Goal: Communication & Community: Answer question/provide support

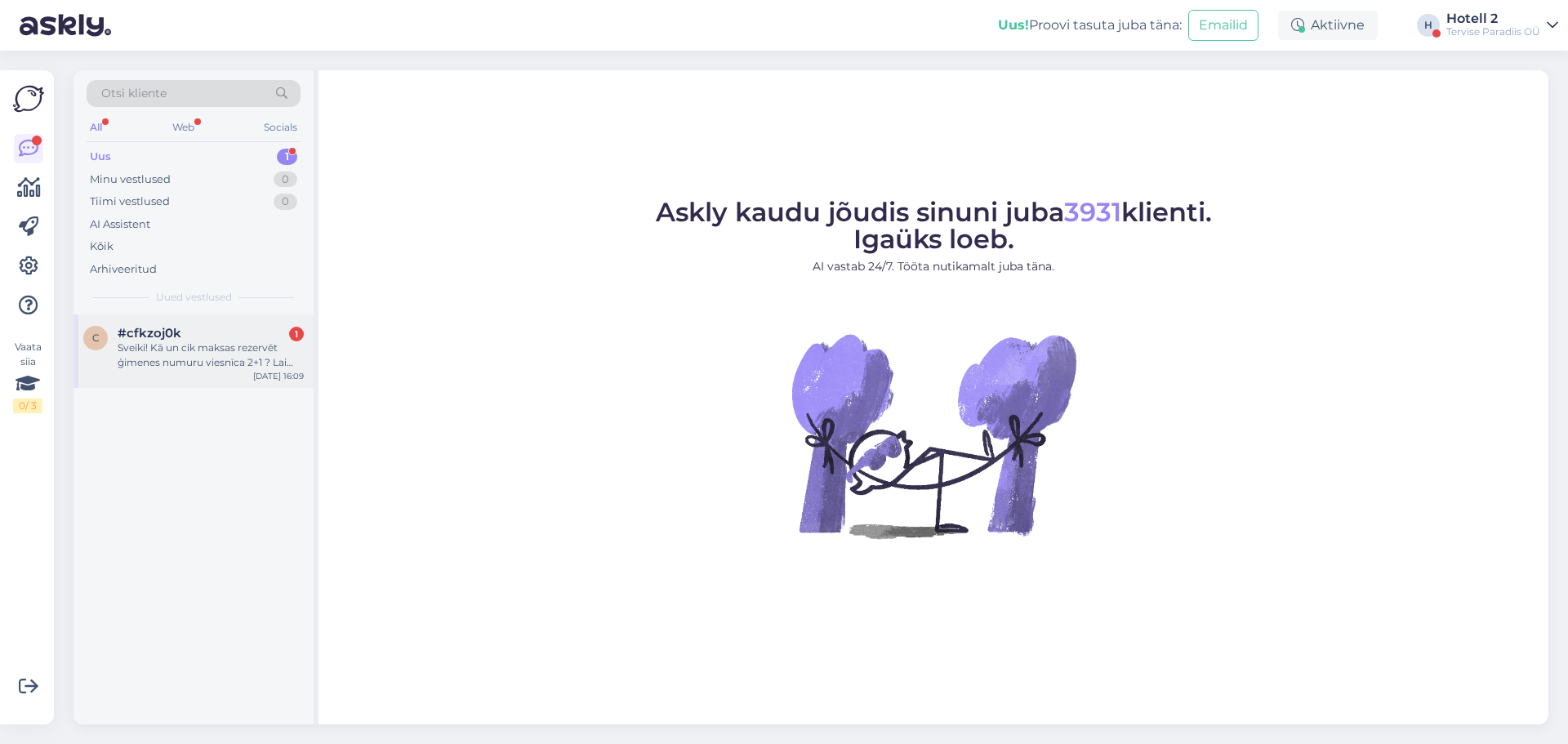
click at [204, 338] on div "#cfkzoj0k 1" at bounding box center [210, 333] width 186 height 15
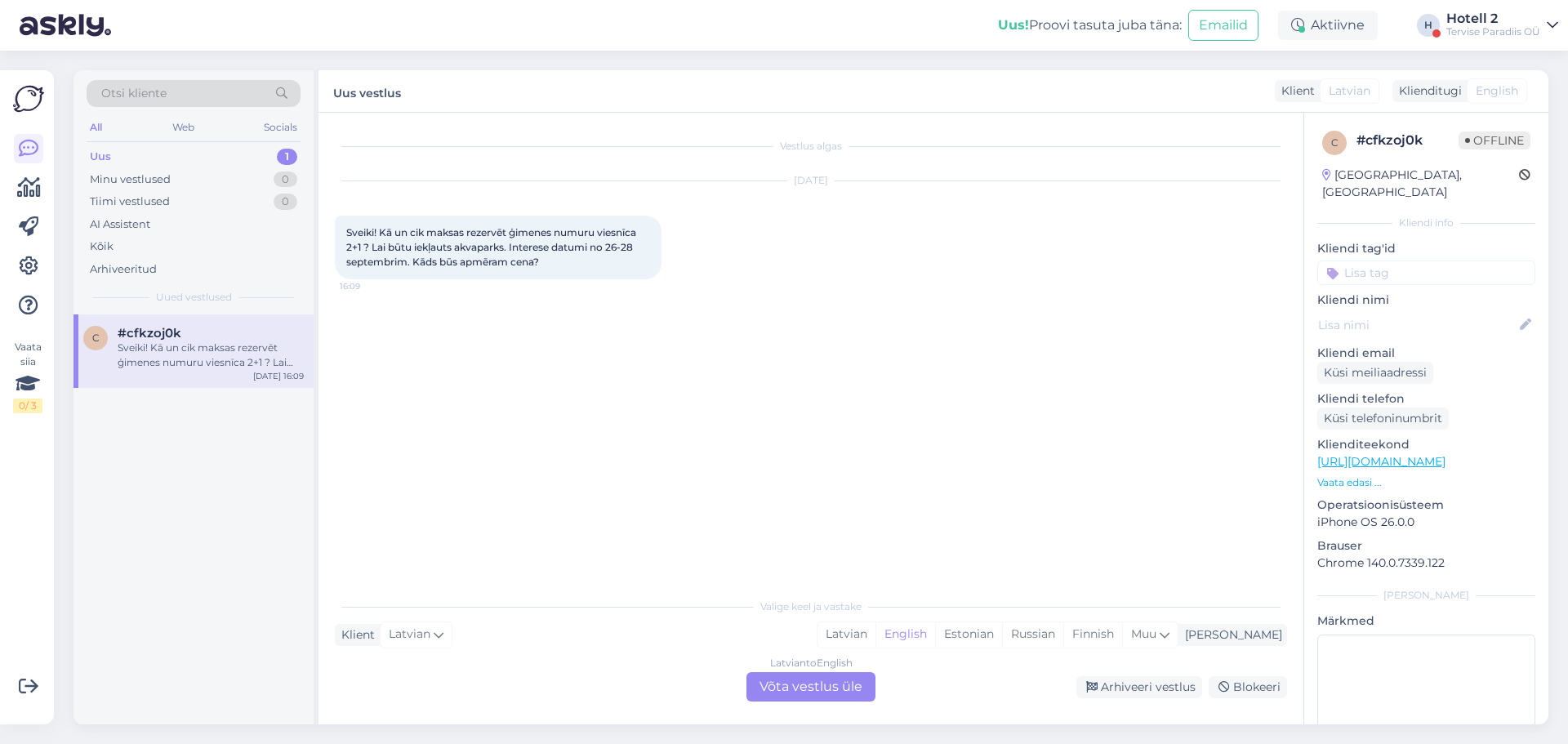
click at [787, 676] on div "Latvian to English Võta vestlus üle" at bounding box center [810, 687] width 129 height 30
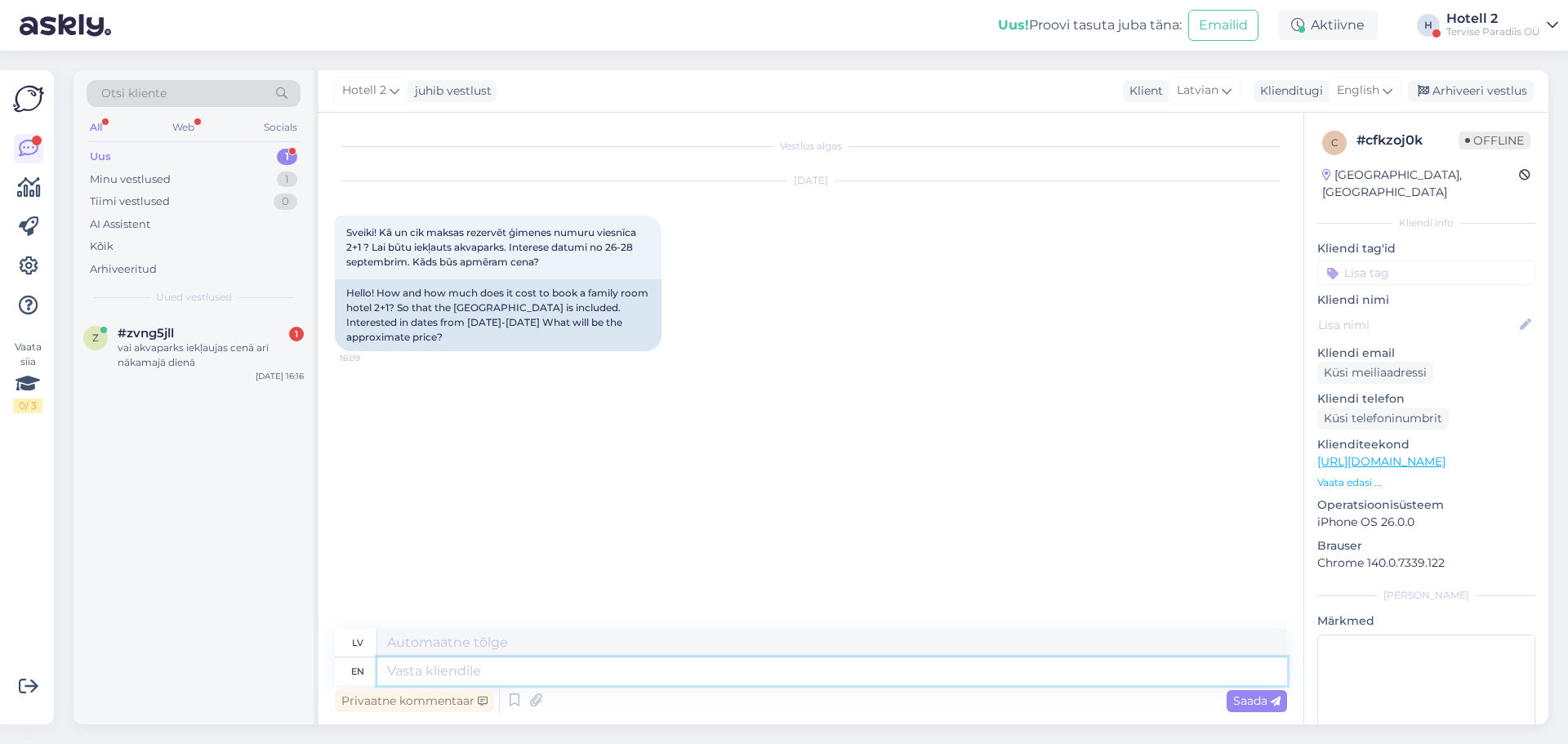
click at [412, 675] on textarea at bounding box center [832, 671] width 910 height 28
type textarea "He"
type textarea "Viņš"
type textarea "H"
type textarea "Tere"
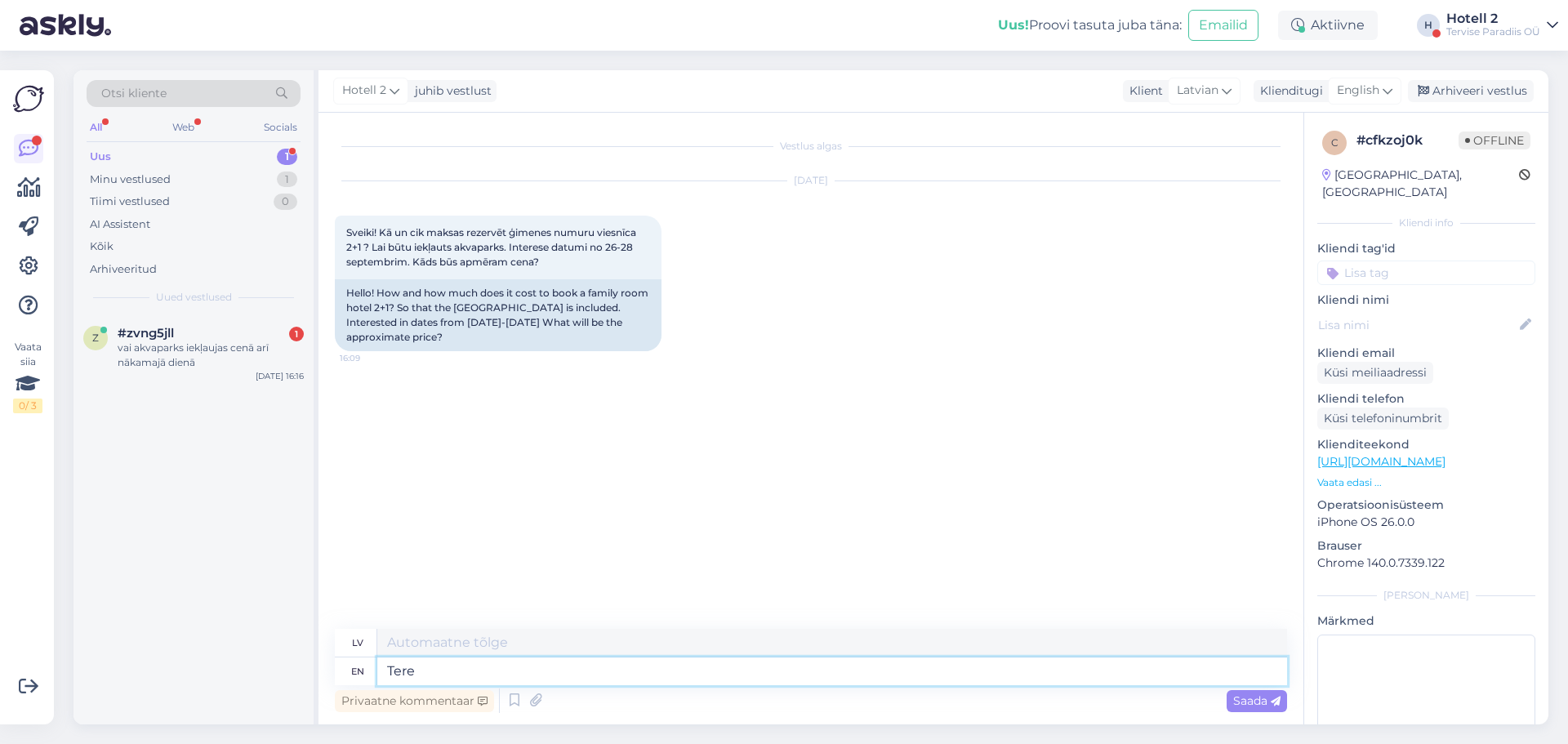
type textarea "Tere"
type textarea "Tere!"
type textarea "Sveiki!"
type textarea "Tere!"
click at [1357, 88] on span "English" at bounding box center [1358, 90] width 43 height 18
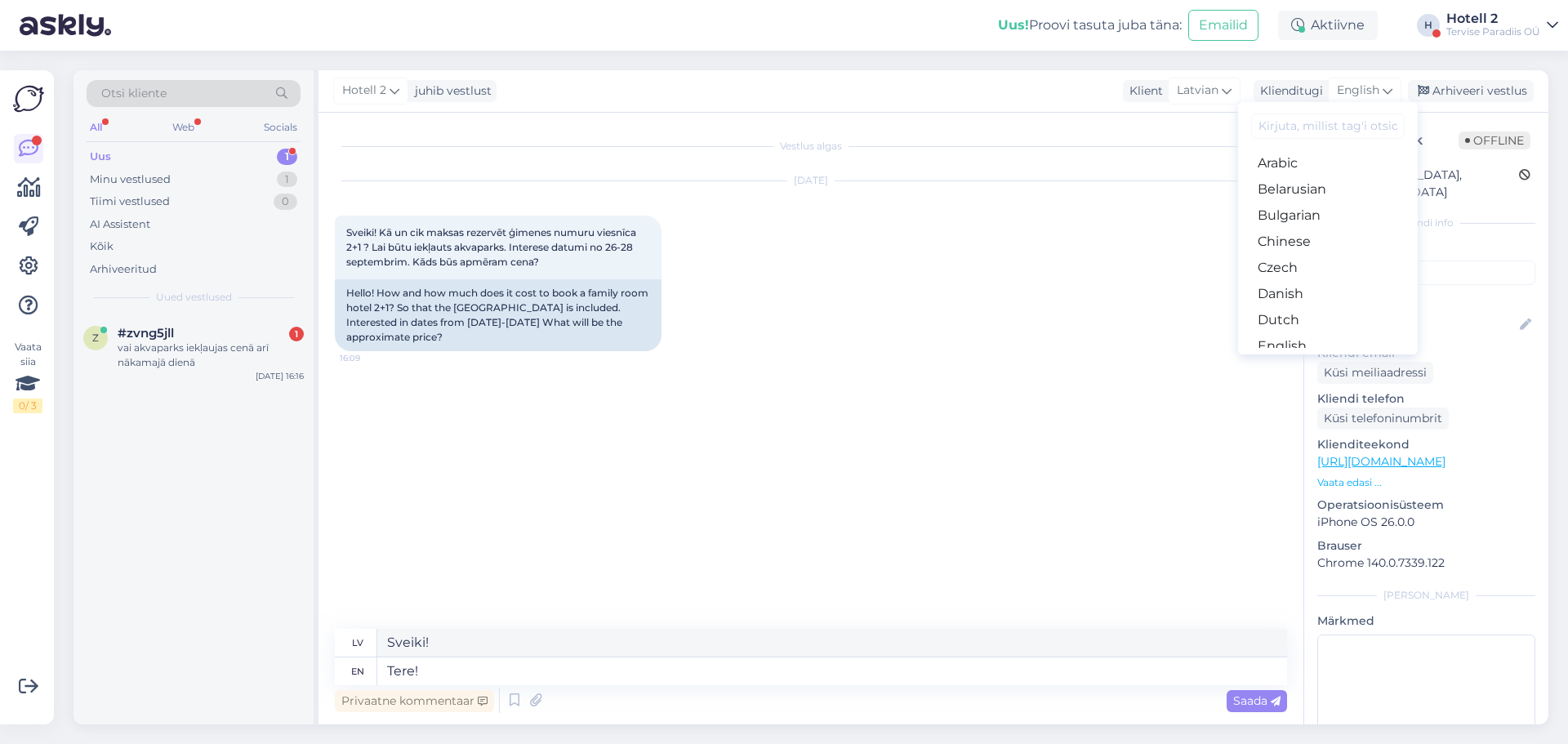
click at [1330, 119] on input at bounding box center [1327, 126] width 153 height 25
type input "est"
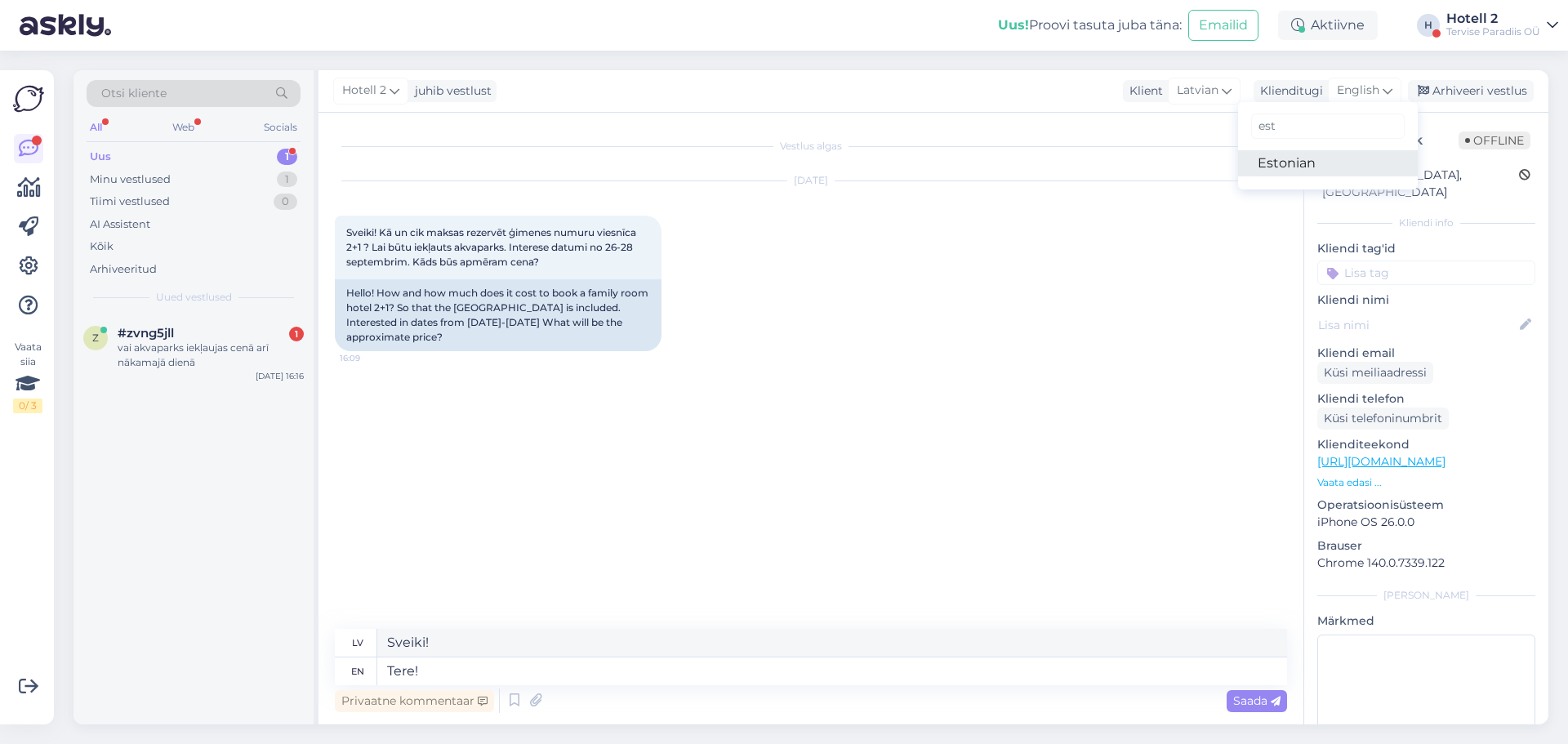
drag, startPoint x: 1278, startPoint y: 158, endPoint x: 1156, endPoint y: 228, distance: 140.7
click at [1278, 158] on link "Estonian" at bounding box center [1327, 164] width 179 height 26
click at [438, 672] on textarea "Tere!" at bounding box center [832, 671] width 910 height 28
type textarea "Sveiki!"
type textarea "Tere! Meil on"
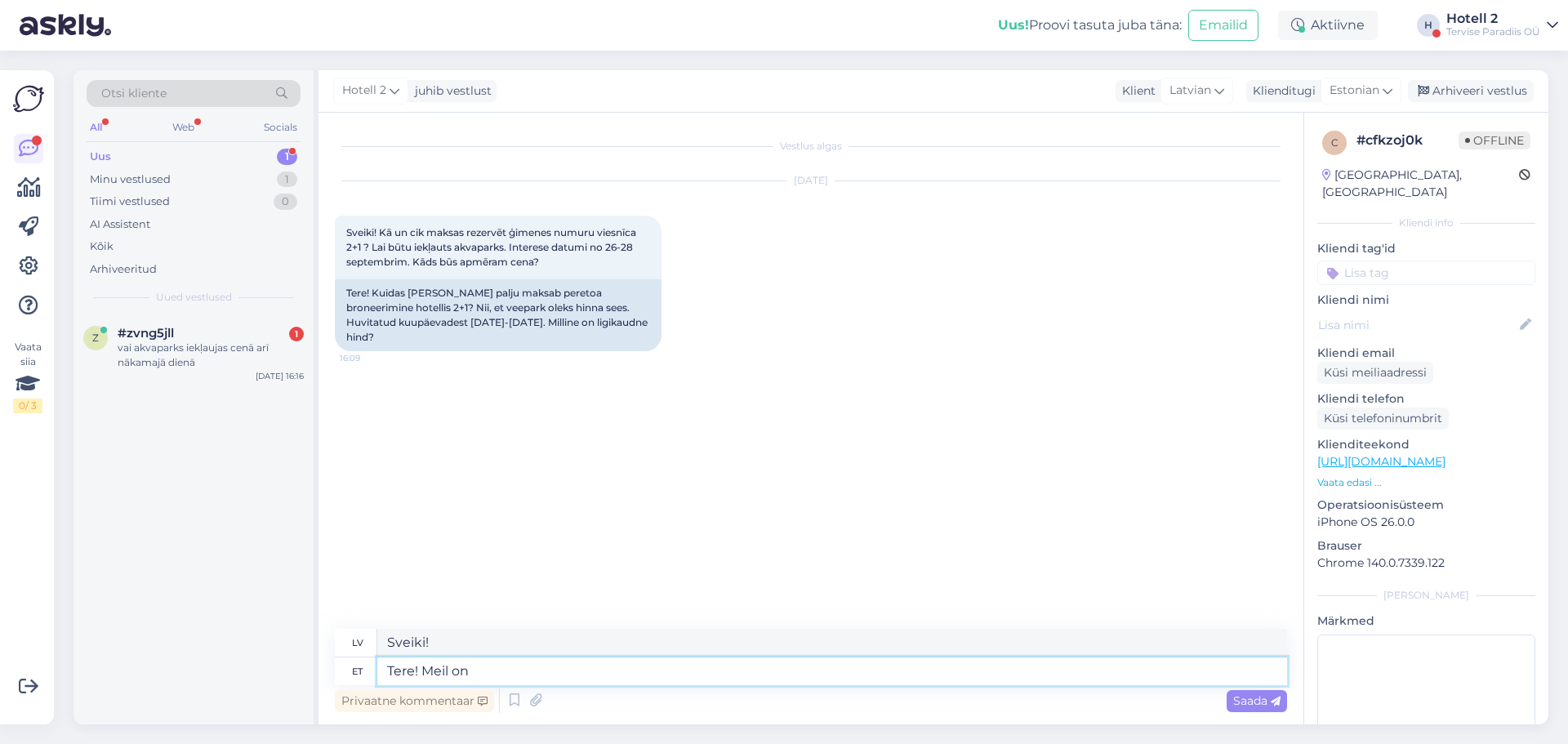
type textarea "Sveiki! Mēs"
type textarea "Tere! Meil on"
type textarea "Sveiki! Mums ir"
type textarea "Tere! Meil on pakkuda v"
type textarea "Sveiki! Mums ir ko piedāvāt"
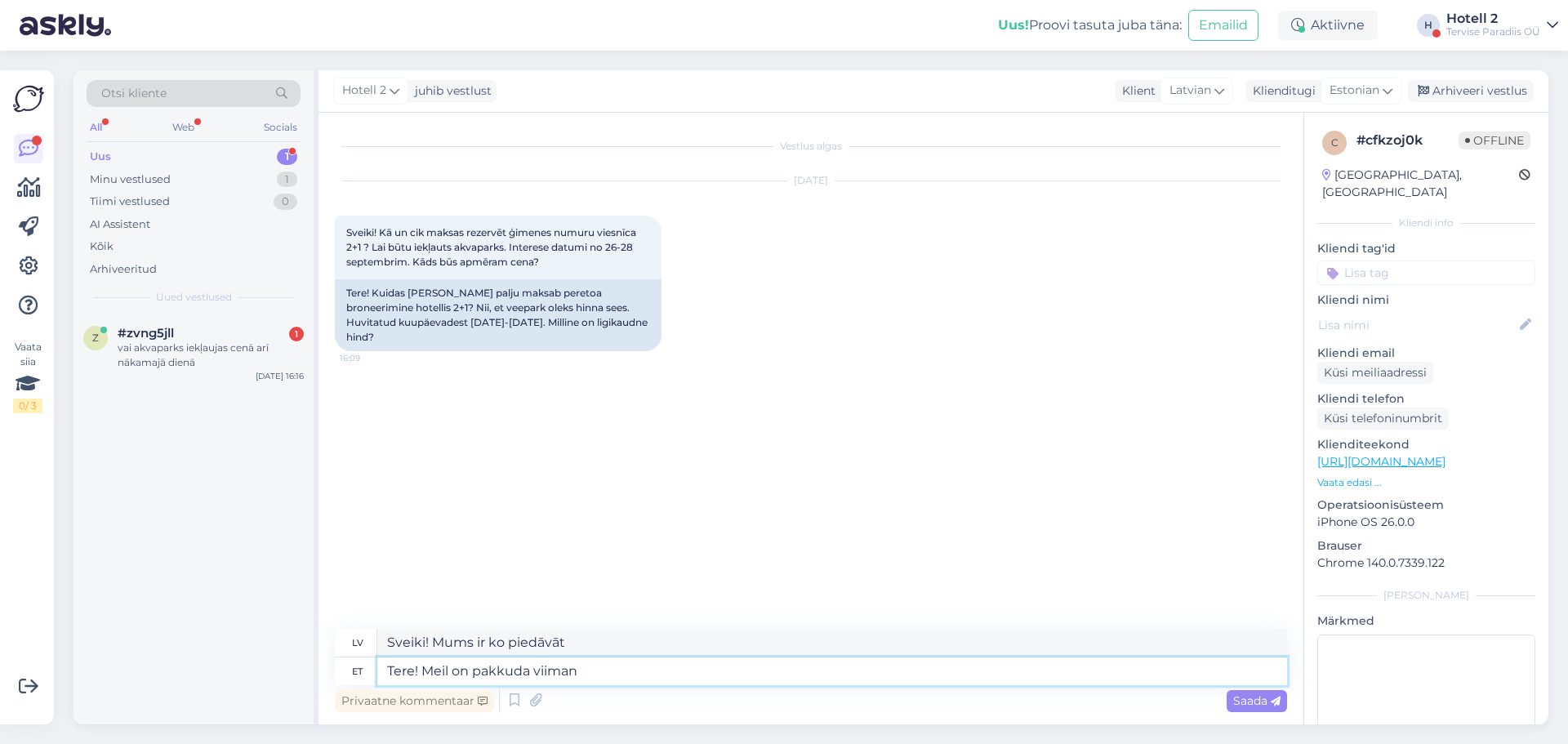
type textarea "Tere! Meil on pakkuda viimane"
type textarea "Sveiki! Mums ir jaunākais piedāvājums"
type textarea "Tere! Meil on pakkuda viimane peretuba"
type textarea "Sveiki! Mums ir pieejama pēdējā ģimenes istaba."
type textarea "Tere! Meil on pakkuda viimane peretuba hinnaga"
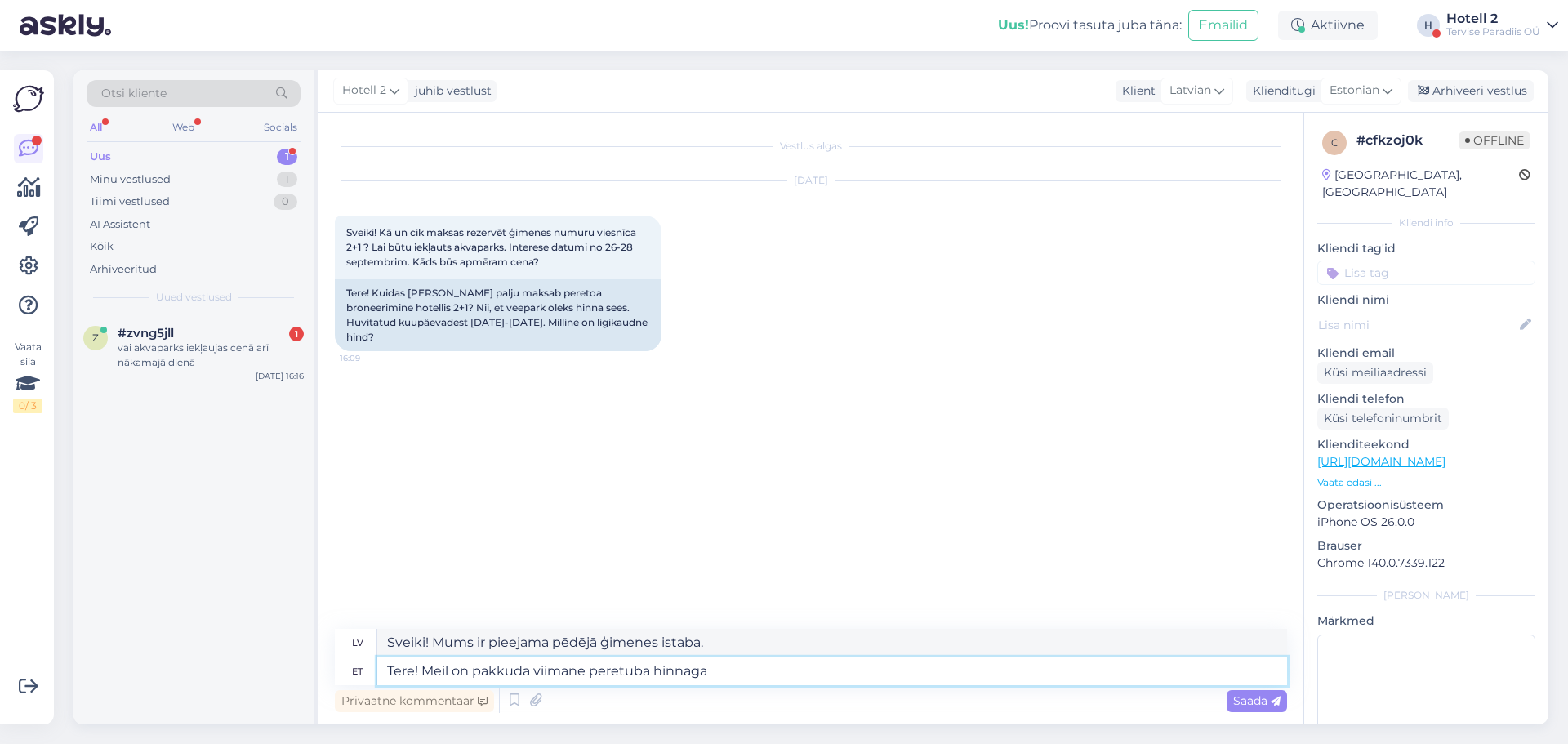
type textarea "Sveiki! Mums ir pieejama pēdējā ģimenes istaba par šo cenu."
type textarea "Tere! Meil on pakkuda viimane peretuba hinnaga 654,00 E"
type textarea "Sveiki! Mums ir pieejama pēdējā ģimenes istaba par 654,00"
type textarea "Tere! Meil on pakkuda viimane peretuba hinnaga 654,00 EUR"
type textarea "Sveiki! Mums ir pieejama pēdējā ģimenes istaba par 654,00 EUR."
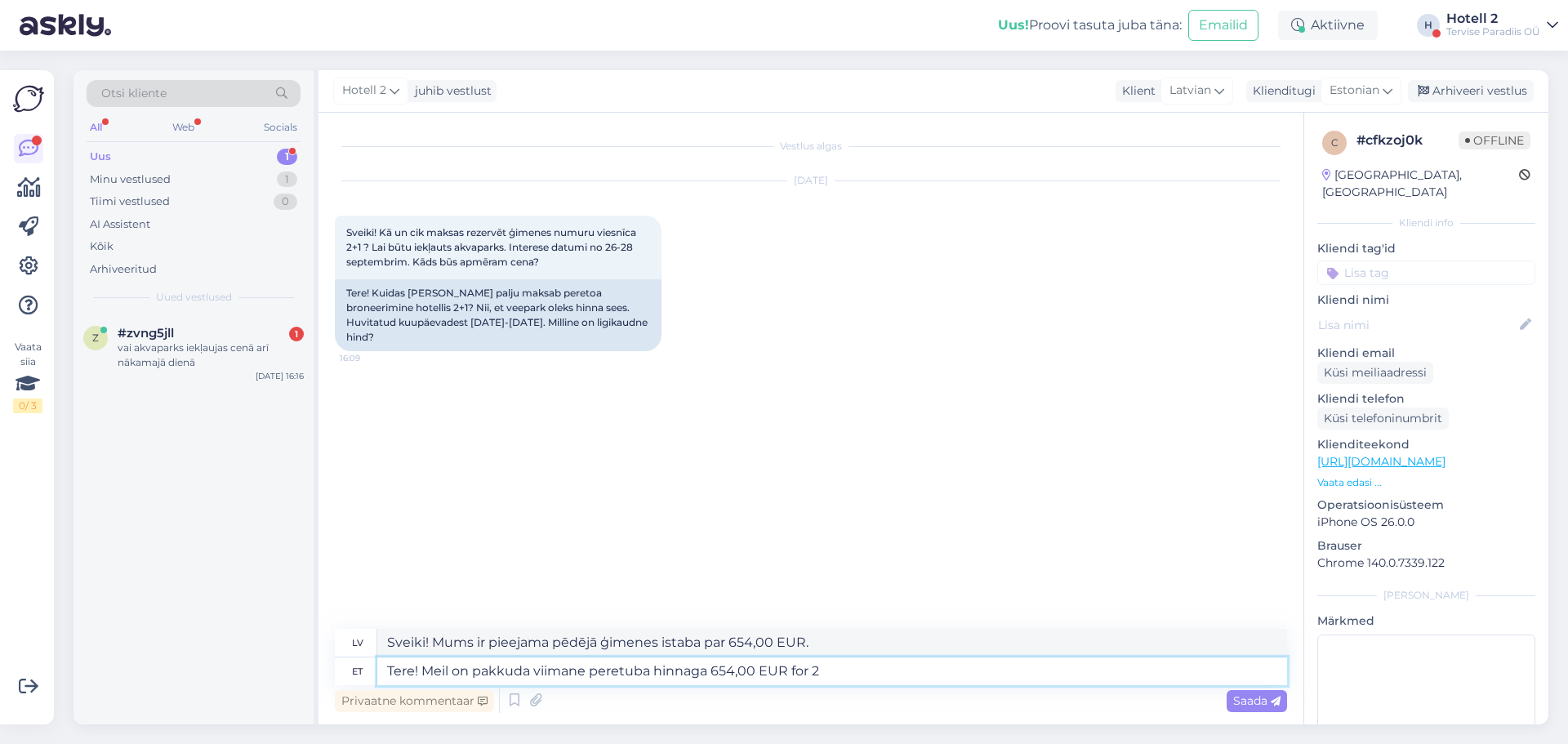
type textarea "Tere! Meil on pakkuda viimane peretuba hinnaga 654,00 EUR for 2"
type textarea "Sveiki! Mums ir pieejama pēdējā ģimenes istaba par 654,00 EUR diviem cilvēkiem."
type textarea "Tere! Meil on pakkuda viimane peretuba hinnaga 654,00 EUR for 2 nig"
type textarea "Sveiki! Mums ir pieejama pēdējā ģimenes istaba par 654,00 EUR 2 personām."
type textarea "Tere! Meil on pakkuda viimane peretuba hinnaga 654,00 EUR for 2 nigh"
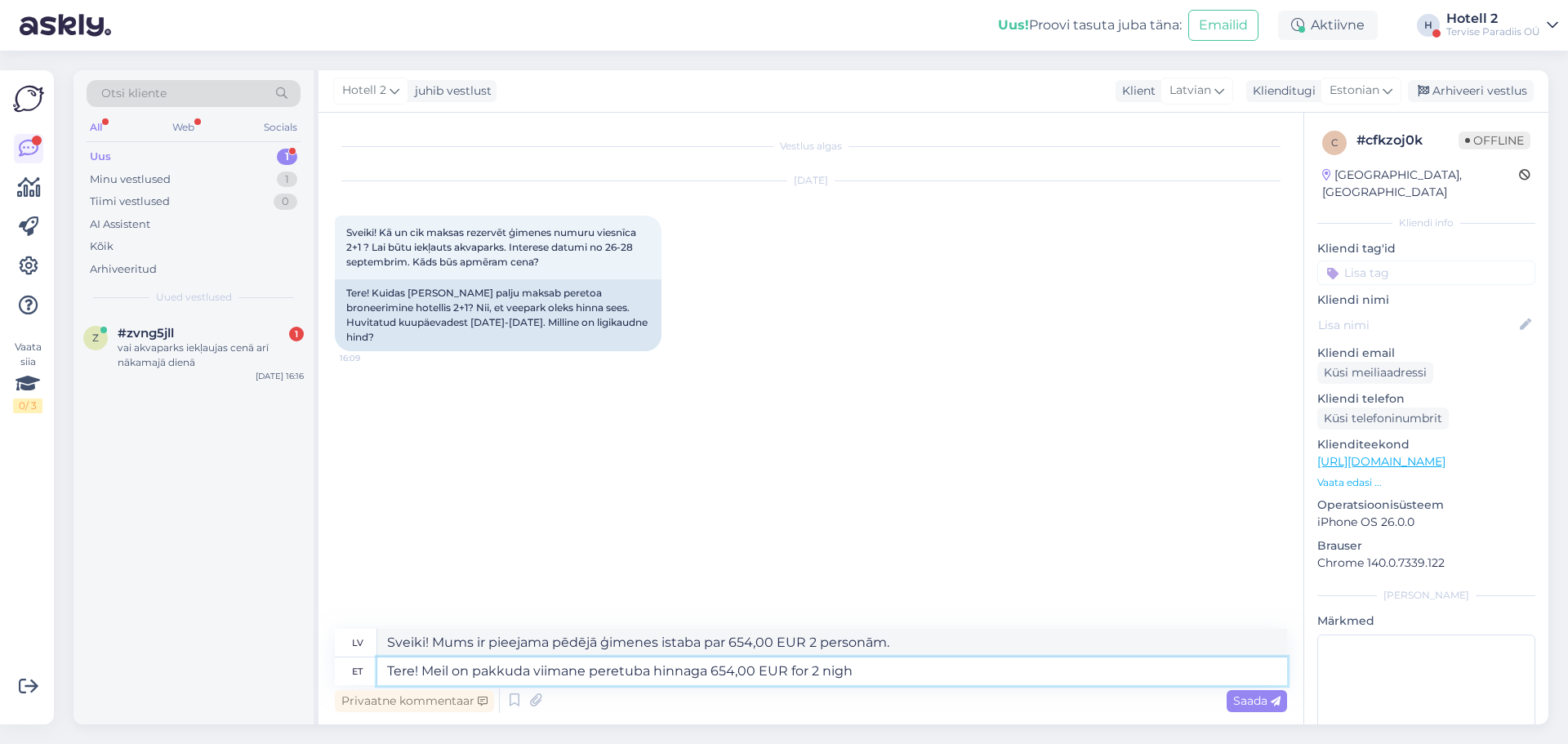
type textarea "Sveiki! Mums ir pieejama pēdējā ģimenes istaba par 654,00 EUR uz 2 naktīm."
type textarea "Tere! Meil on pakkuda viimane peretuba hinnaga 654,00 EUR for 2 nights. With"
type textarea "Sveiki! Mums ir pieejama pēdējā ģimenes istaba par 654,00 EUR uz 2 naktīm. Ar"
type textarea "Tere! Meil on pakkuda viimane peretuba hinnaga 654,00 EUR for 2 nights. With th…"
type textarea "Sveiki! Mums ir pieejama pēdējā ģimenes istaba par 654,00 EUR uz 2 naktīm. Ar šo"
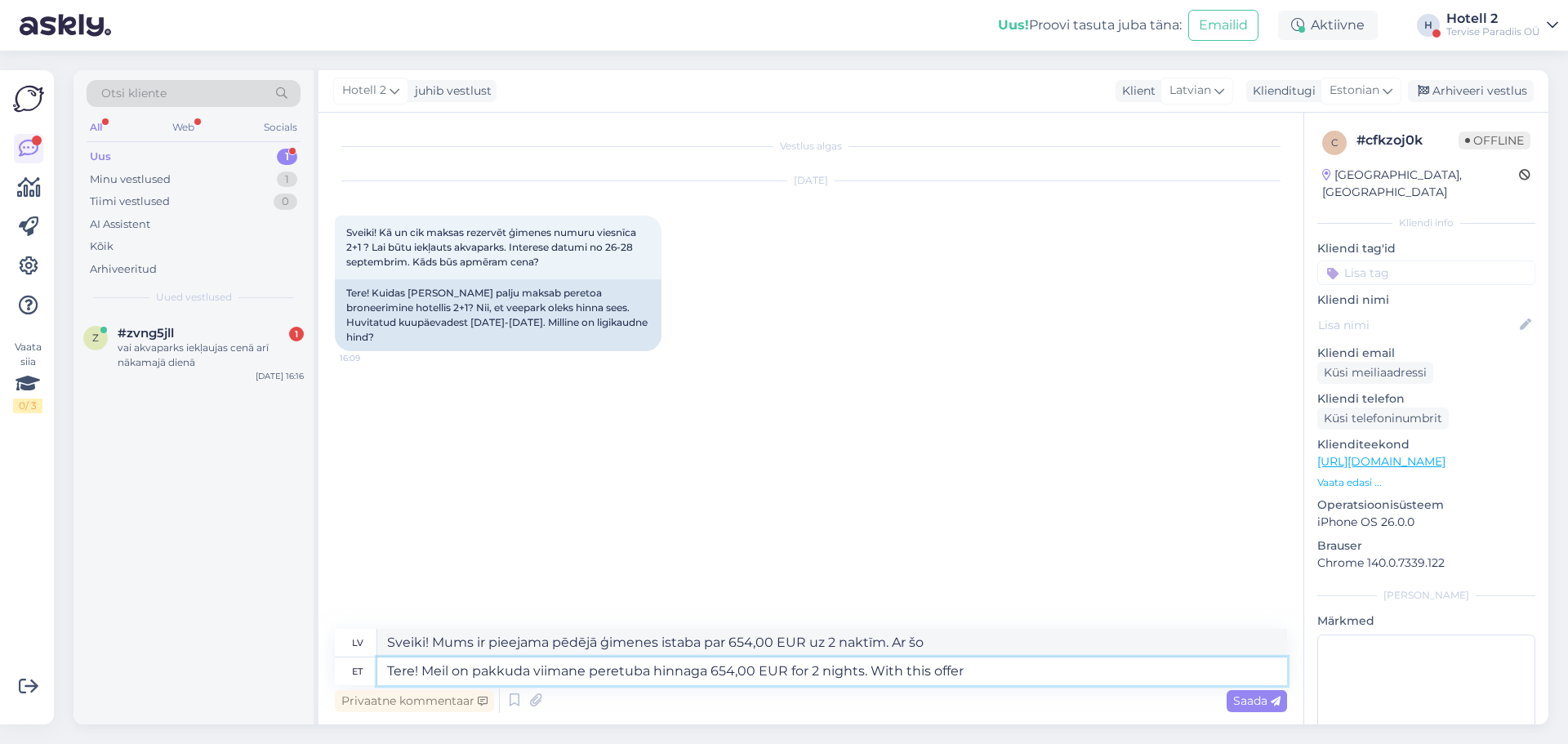
type textarea "Tere! Meil on pakkuda viimane peretuba hinnaga 654,00 EUR for 2 nights. With th…"
type textarea "Sveiki! Mums ir pieejams pēdējais ģimenes numurs par 654,00 EUR uz 2 naktīm. Ar…"
type textarea "Tere! Meil on pakkuda viimane peretuba hinnaga 654,00 EUR for 2 nights. With th…"
type textarea "Sveiki! Mums ir pieejams pēdējais ģimenes numurs par 654,00 EUR uz 2 naktīm. Ar…"
type textarea "Tere! Meil on pakkuda viimane peretuba hinnaga 654,00 EUR for 2 nights. With th…"
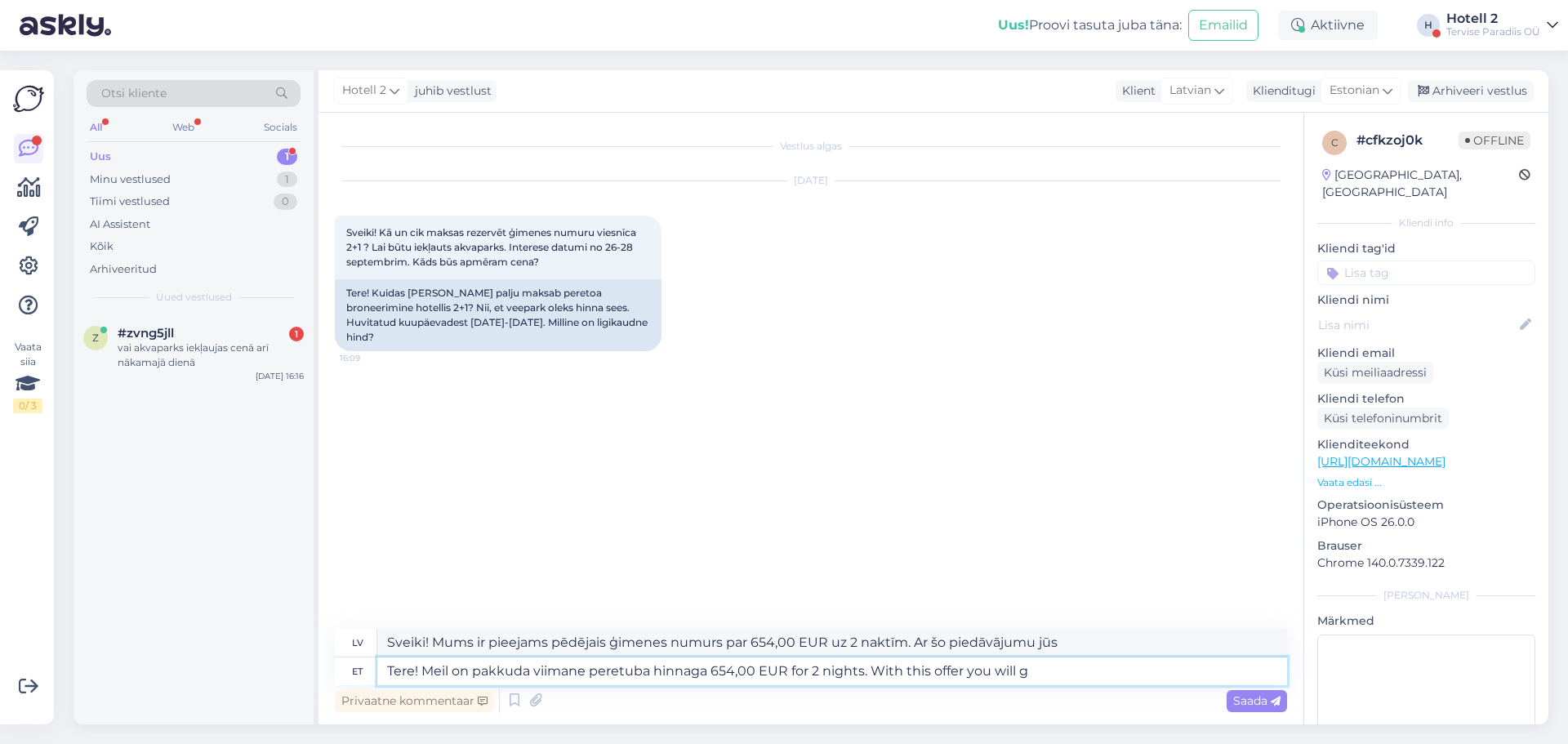
type textarea "Sveiki! Mums ir pieejams pēdējais ģimenes numurs par 654,00 EUR uz 2 naktīm. Ar…"
type textarea "Tere! Meil on pakkuda viimane peretuba hinnaga 654,00 EUR for 2 nights. With th…"
type textarea "Sveiki! Mums ir pieejams pēdējais ģimenes numurs par 654,00 EUR uz 2 naktīm. Ar…"
type textarea "Tere! Meil on pakkuda viimane peretuba hinnaga 654,00 EUR for 2 nights. With th…"
type textarea "Sveiki! Mums ir pieejama pēdējā ģimenes istaba par 654,00 EUR uz 2 naktīm. Ar š…"
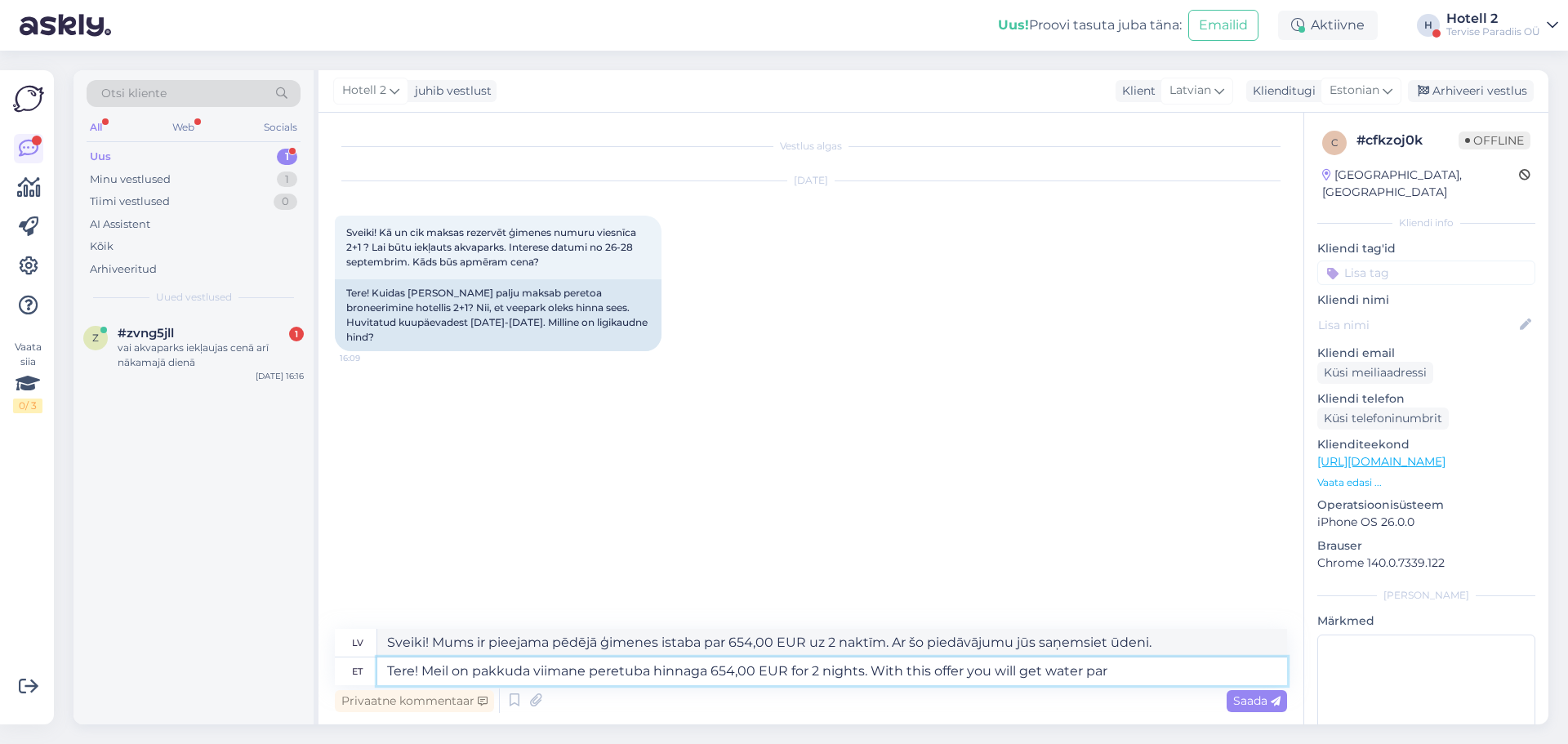
type textarea "Tere! Meil on pakkuda viimane peretuba hinnaga 654,00 EUR for 2 nights. With th…"
type textarea "Sveiki! Mums ir pieejams pēdējais ģimenes numurs par 654,00 EUR uz 2 naktīm. Ar…"
type textarea "Tere! Meil on pakkuda viimane peretuba hinnaga 654,00 EUR for 2 nights. With th…"
type textarea "Sveiki! Mums ir pieejams pēdējais ģimenes numurs par 654,00 EUR uz 2 naktīm. Ar…"
type textarea "Tere! Meil on pakkuda viimane peretuba hinnaga 654,00 EUR for 2 nights. With th…"
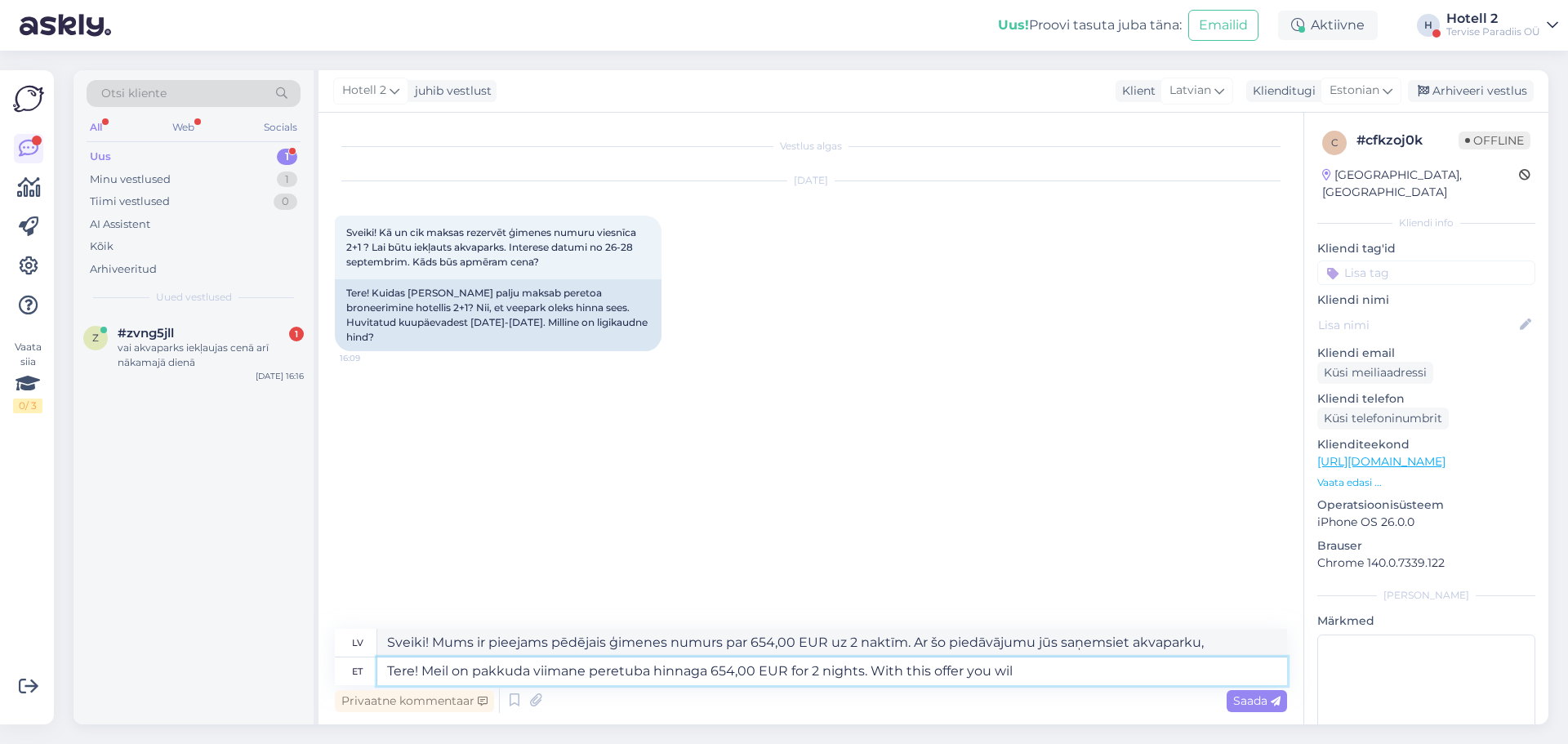
type textarea "Sveiki! Mums ir pieejama pēdējā ģimenes istaba par 654,00 EUR uz 2 naktīm. Ar š…"
type textarea "Tere! Meil on pakkuda viimane peretuba hinnaga 654,00 EUR for 2 nights. With th…"
type textarea "Sveiki! Mums ir pieejams pēdējais ģimenes numurs par 654,00 EUR uz 2 naktīm. Ar…"
type textarea "Tere! Meil on pakkuda viimane peretuba hinnaga 654,00 EUR for 2 nights. With th…"
type textarea "Sveiki! Mums ir pieejams pēdējais ģimenes numurs par 654,00 EUR uz 2 naktīm. Ar…"
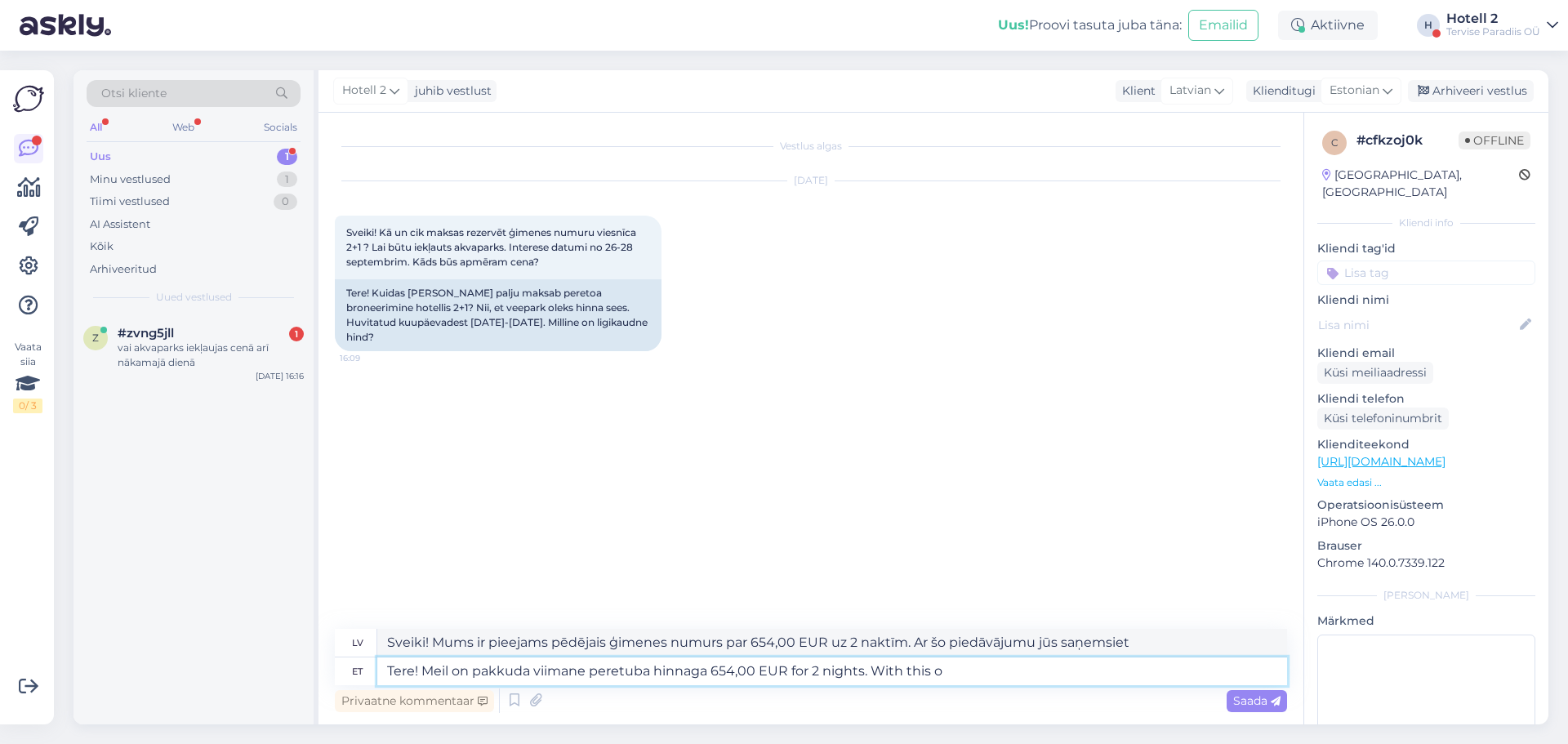
type textarea "Tere! Meil on pakkuda viimane peretuba hinnaga 654,00 EUR for 2 nights. With th…"
type textarea "Sveiki! Mums ir pieejama pēdējā ģimenes istaba par 654,00 EUR uz 2 naktīm. Ar šo"
type textarea "Tere! Meil on pakkuda viimane peretuba hinnaga 654,00 EUR for 2"
type textarea "Sveiki! Mums ir pieejama pēdējā ģimenes istaba par 654,00 EUR uz 2 naktīm. Ar"
type textarea "Tere! Meil on pakkuda viimane peretuba hinnaga 654,00 EUR for"
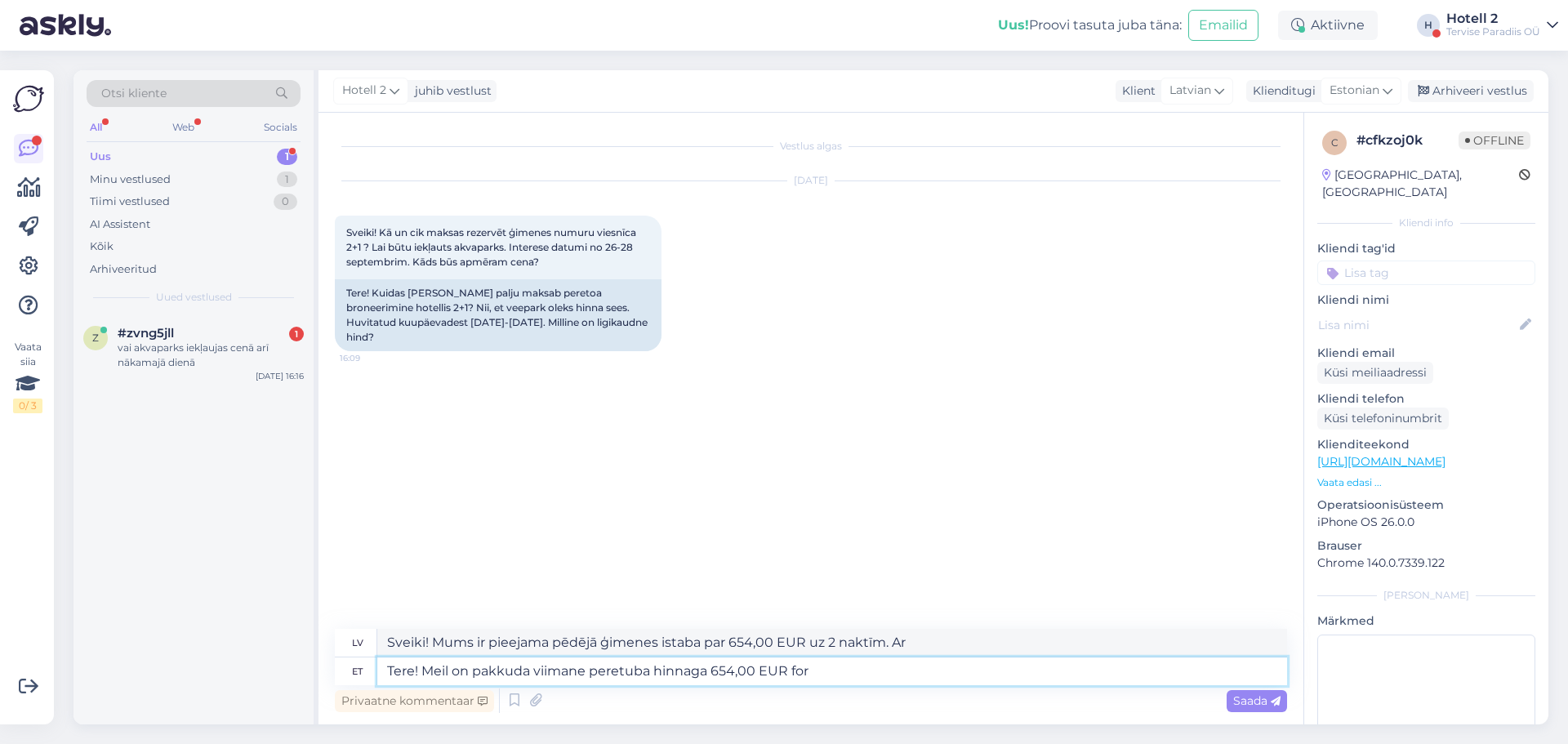
type textarea "Sveiki! Mums ir pieejama pēdējā ģimenes istaba par 654,00 EUR uz 2 naktīm."
type textarea "Tere! Meil on pakkuda viimane peretuba hinnaga 654,00 EUR for"
type textarea "Sveiki! Mums ir pieejama pēdējā ģimenes istaba par 654,00 EUR diviem cilvēkiem."
type textarea "Tere! Meil on pakkuda viimane peretuba hinnaga 654,00 EUR fo"
type textarea "Sveiki! Mums ir pieejama pēdējā ģimenes istaba par 654,00 EUR."
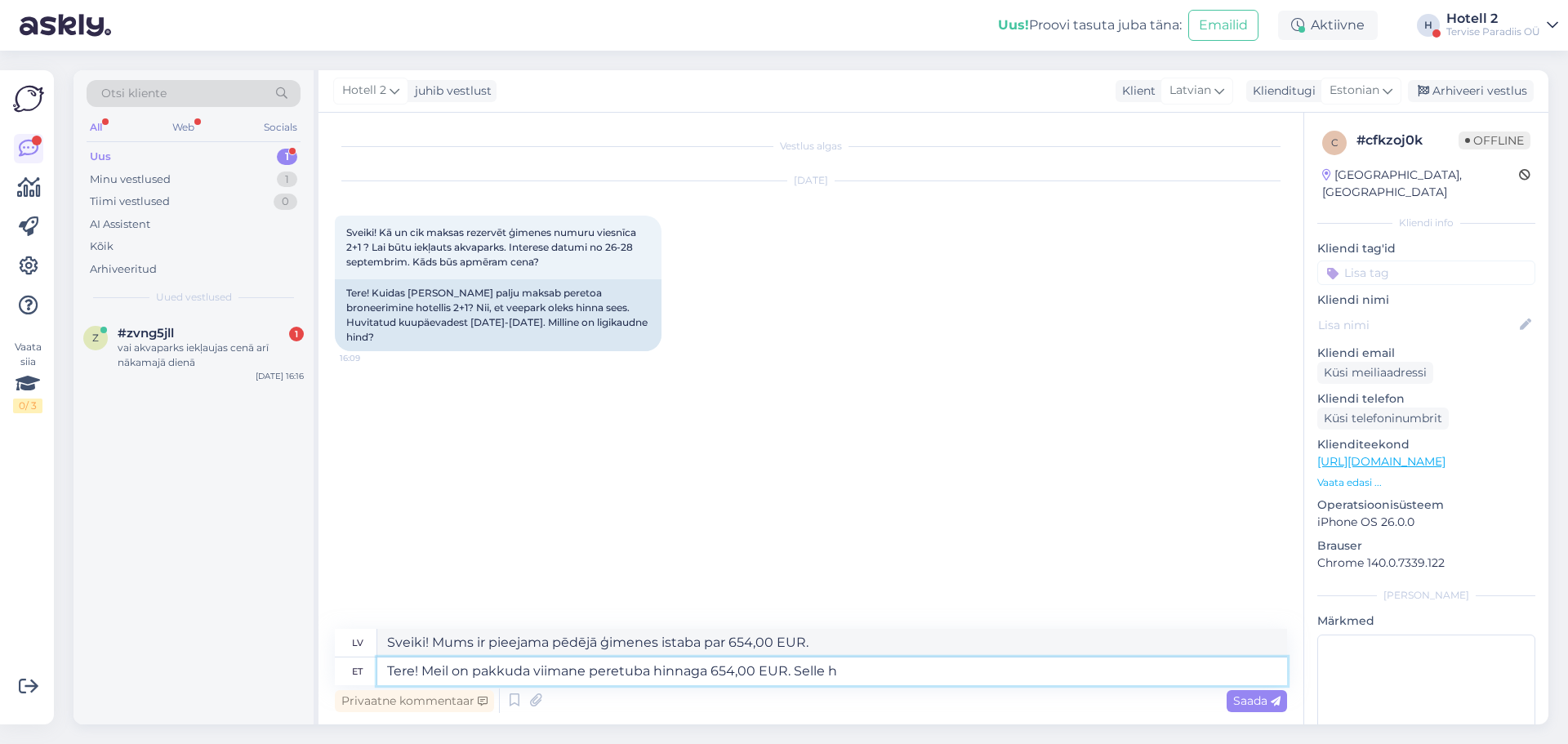
type textarea "Tere! Meil on pakkuda viimane peretuba hinnaga 654,00 EUR. Selle hi"
type textarea "Sveiki! Mums ir pieejama pēdējā ģimenes istaba par cenu 654,00 EUR. [GEOGRAPHIC…"
type textarea "Tere! Meil on pakkuda viimane peretuba hinnaga 654,00 EUR. [PERSON_NAME] s"
type textarea "Sveiki! Mums ir pieejama pēdējā ģimenes istaba par cenu 654,00 EUR. Šī cena"
type textarea "Tere! Meil on pakkuda viimane peretuba hinnaga 654,00 EUR. [PERSON_NAME] sees"
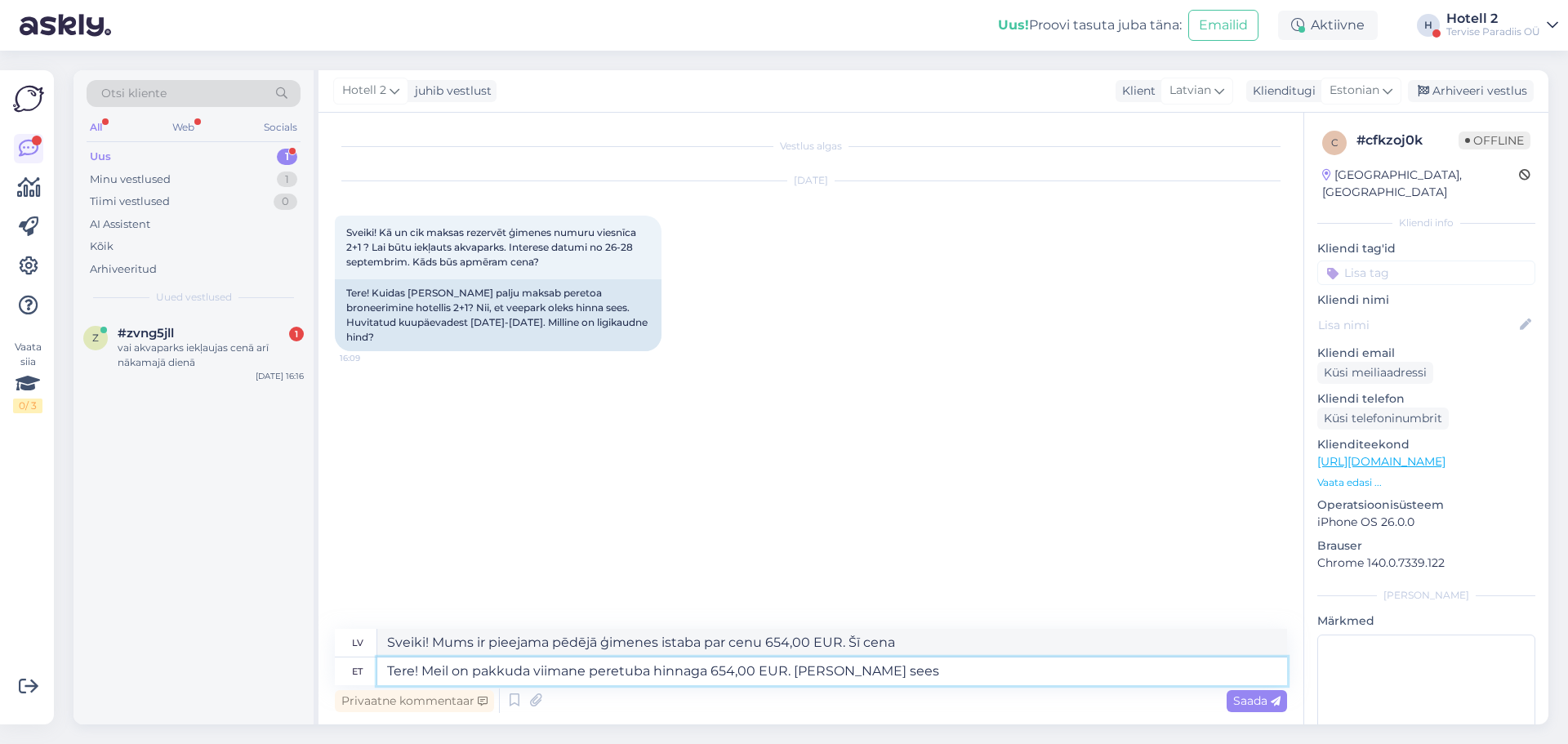
type textarea "Sveiki! Mums ir pieejama pēdējā ģimenes istaba par 654,00 EUR. Šajā cenā ir iek…"
type textarea "Tere! Meil on pakkuda viimane peretuba hinnaga 654,00 EUR. [PERSON_NAME] sees on"
type textarea "Sveiki! Mums ir pieejama pēdējā ģimenes istaba par 654,00 EUR. Šajā cenā ietilp…"
type textarea "Tere! Meil on pakkuda viimane peretuba hinnaga 654,00 EUR. [PERSON_NAME] sees o…"
type textarea "Sveiki! Mums ir pieejams pēdējais ģimenes numurs par 654,00 EUR. Šajā cenā ir i…"
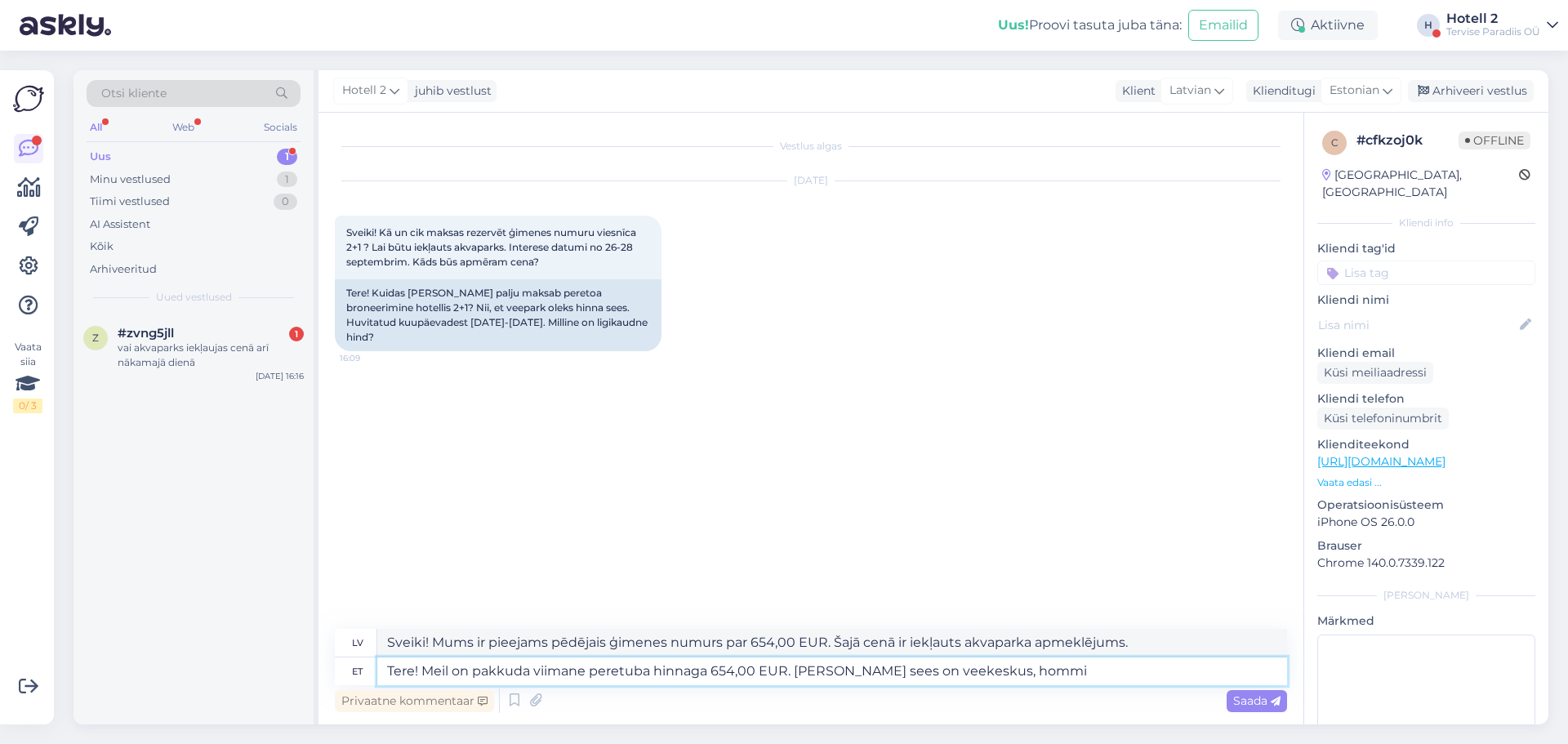
type textarea "Tere! Meil on pakkuda viimane peretuba hinnaga 654,00 EUR. [PERSON_NAME] sees o…"
type textarea "Sveiki! Mums ir pieejams pēdējais ģimenes numurs par 654,00 EUR. Šajā cenā ieti…"
type textarea "Tere! Meil on pakkuda viimane peretuba hinnaga 654,00 EUR. [PERSON_NAME] sees o…"
type textarea "Sveiki! Mums ir pieejams pēdējais ģimenes numurs par 654,00 EUR. Šajā cenā ieti…"
type textarea "Tere! Meil on pakkuda viimane peretuba hinnaga 654,00 EUR. [PERSON_NAME] sees o…"
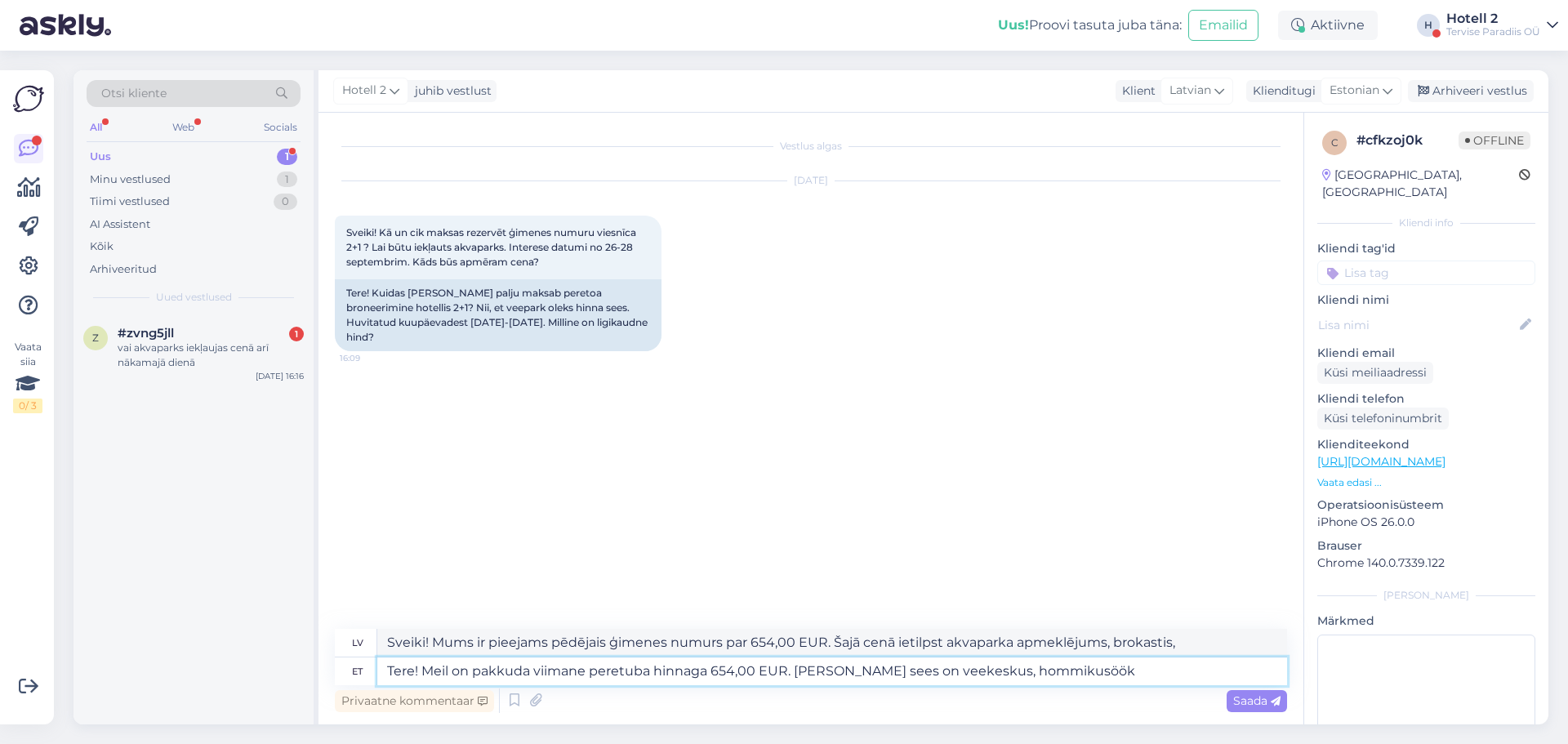
type textarea "Sveiki! Mums ir pieejams pēdējais ģimenes numurs par 654,00 EUR. Šajā cenā ieti…"
type textarea "Tere! Meil on pakkuda viimane peretuba hinnaga 654,00 EUR. [PERSON_NAME] sees o…"
type textarea "Sveiki! Mums ir pieejams pēdējais ģimenes numurs par 654,00 EUR. Šajā cenā ieti…"
type textarea "Tere! Meil on pakkuda viimane peretuba hinnaga 654,00 EUR. [PERSON_NAME] sees o…"
type textarea "Sveiki! Mums ir pieejams pēdējais ģimenes numurs par 654,00 EUR. Šajā cenā ieti…"
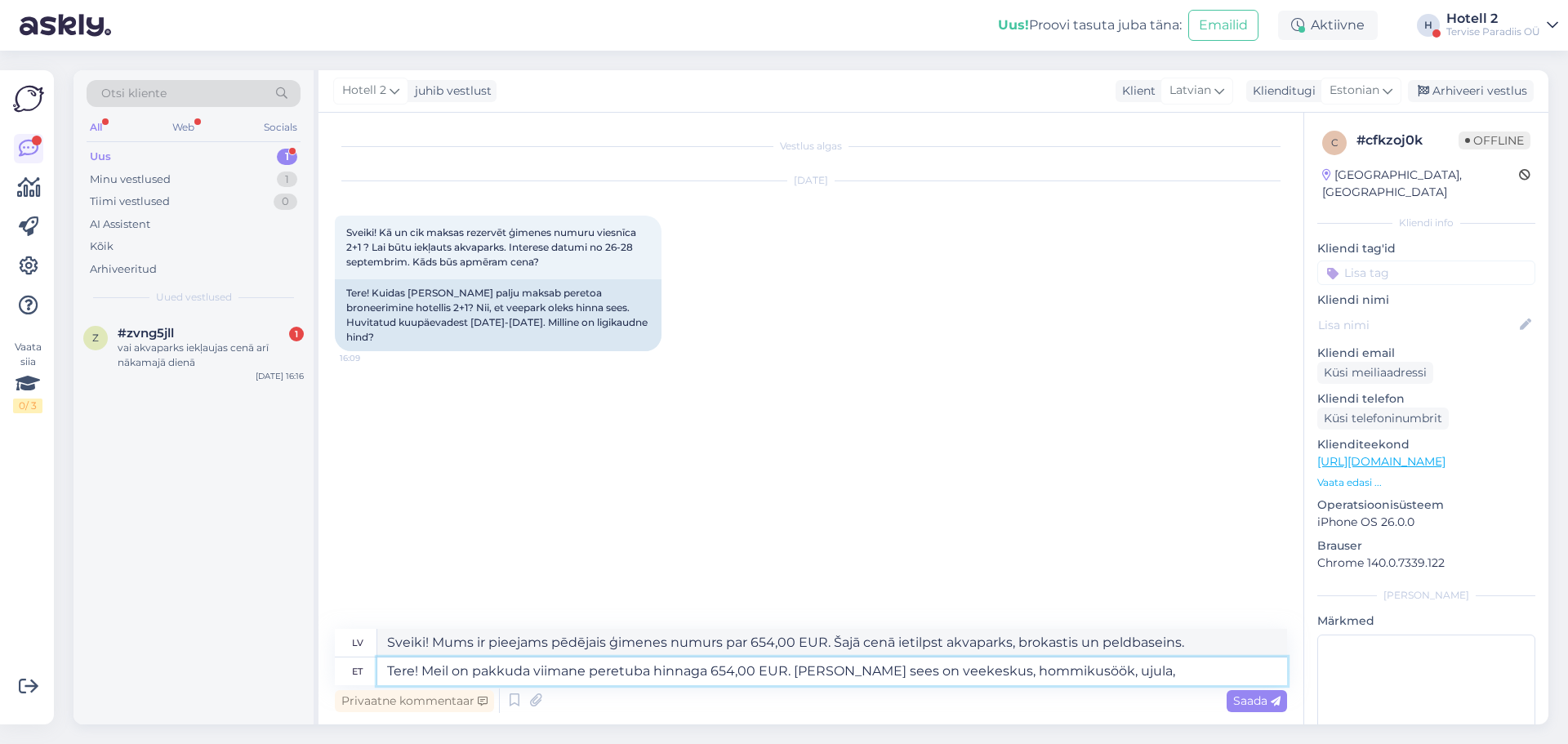
type textarea "Tere! Meil on pakkuda viimane peretuba hinnaga 654,00 EUR. [PERSON_NAME] sees o…"
type textarea "Sveiki! Mums ir pieejams pēdējais ģimenes numurs par 654,00 EUR. Šajā cenā ieti…"
type textarea "Tere! Meil on pakkuda viimane peretuba hinnaga 654,00 EUR. [PERSON_NAME] sees o…"
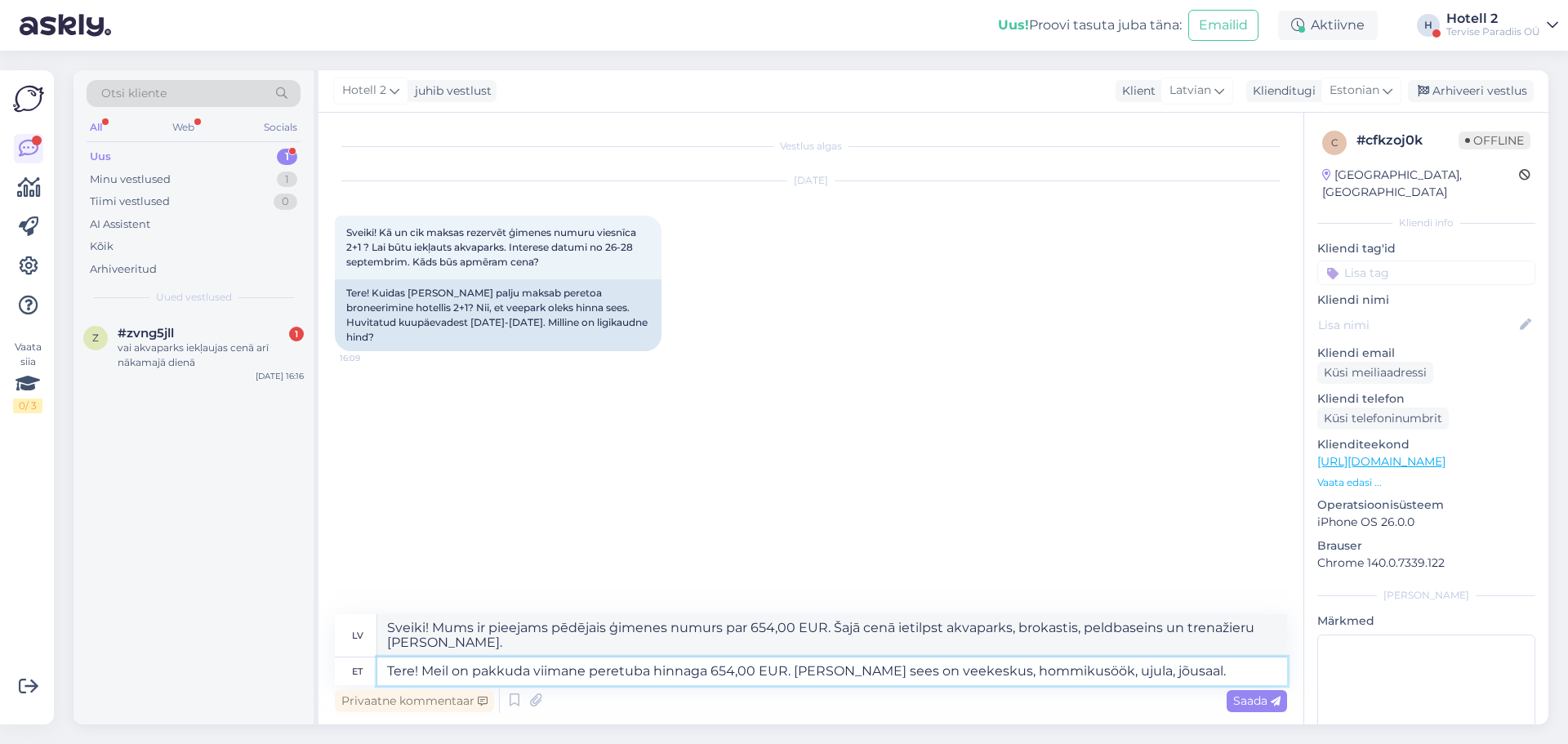
type textarea "Sveiki! Mums ir pieejams pēdējais ģimenes numurs par 654,00 EUR. Šajā cenā ieti…"
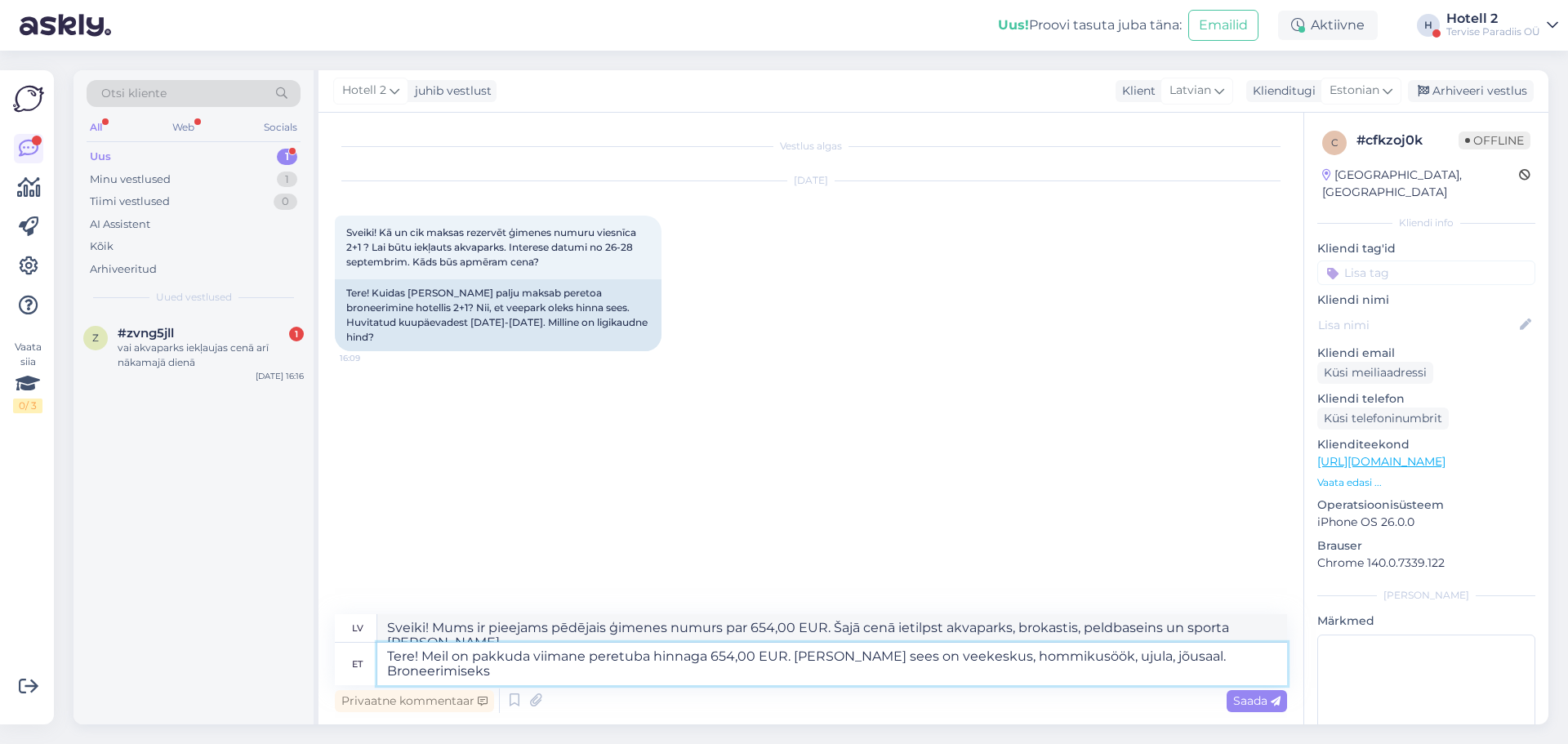
type textarea "Tere! Meil on pakkuda viimane peretuba hinnaga 654,00 EUR. [PERSON_NAME] sees o…"
type textarea "Sveiki! Mums ir pieejams pēdējais ģimenes numurs par 654,00 EUR. Šajā cenā ieti…"
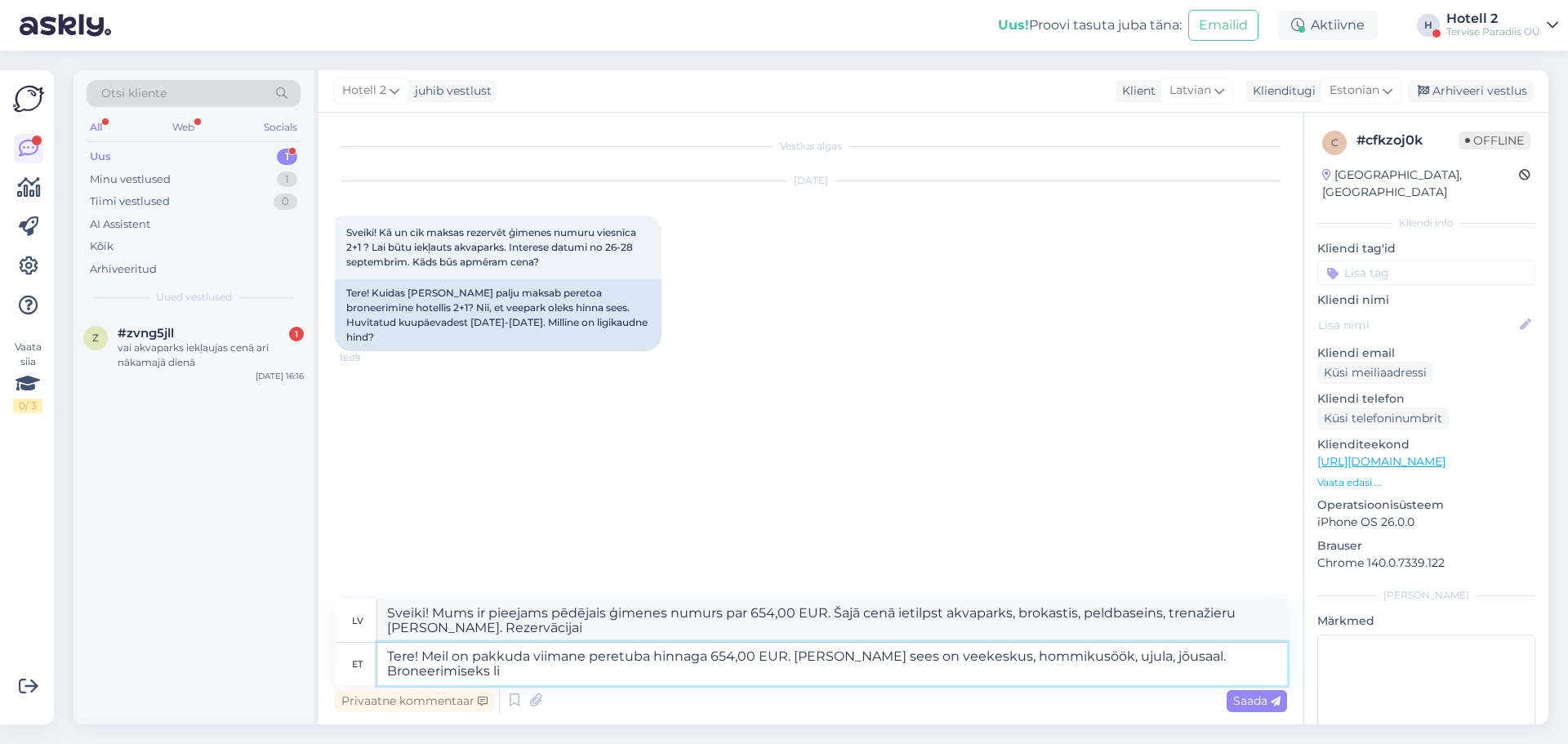
type textarea "Tere! Meil on pakkuda viimane peretuba hinnaga 654,00 EUR. [PERSON_NAME] sees o…"
type textarea "Sveiki! Mums ir pieejams pēdējais ģimenes numurs par 654,00 EUR. Šajā cenā ieti…"
type textarea "Tere! Meil on pakkuda viimane peretuba hinnaga 654,00 EUR. [PERSON_NAME] sees o…"
type textarea "Sveiki! Mums ir pieejams pēdējais ģimenes numurs par 654,00 EUR. Šajā cenā ieti…"
type textarea "Tere! Meil on pakkuda viimane peretuba hinnaga 654,00 EUR. [PERSON_NAME] sees o…"
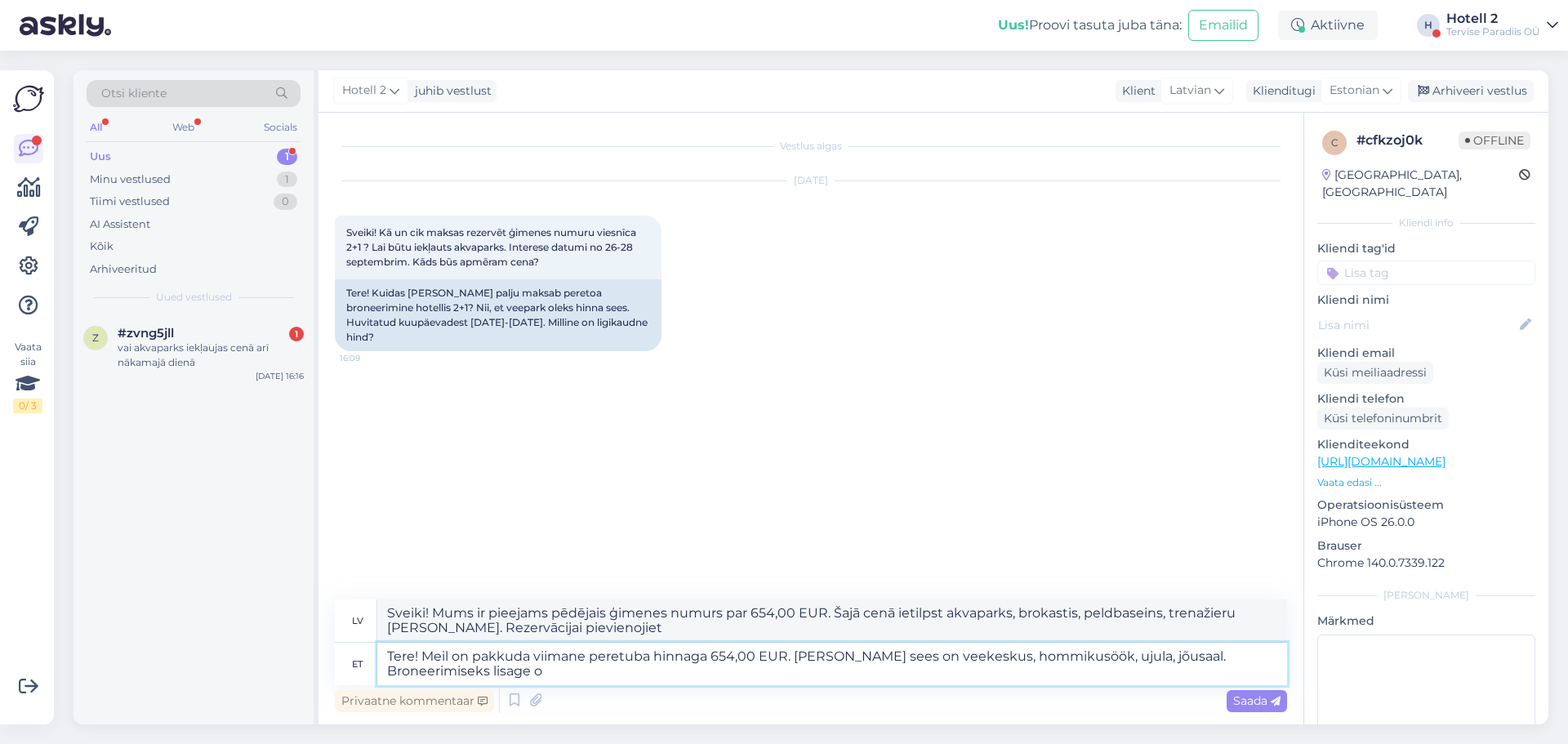
type textarea "Sveiki! Mums ir pieejams pēdējais ģimenes numurs par 654,00 EUR. Šajā cenā ieti…"
type textarea "Tere! Meil on pakkuda viimane peretuba hinnaga 654,00 EUR. [PERSON_NAME] sees o…"
type textarea "Sveiki! Mums ir pieejams pēdējais ģimenes numurs par 654,00 EUR. Šajā cenā ieti…"
type textarea "Tere! Meil on pakkuda viimane peretuba hinnaga 654,00 EUR. [PERSON_NAME] sees o…"
type textarea "Sveiki! Mums ir pieejams pēdējais ģimenes numurs par 654,00 EUR. Šajā cenā ieti…"
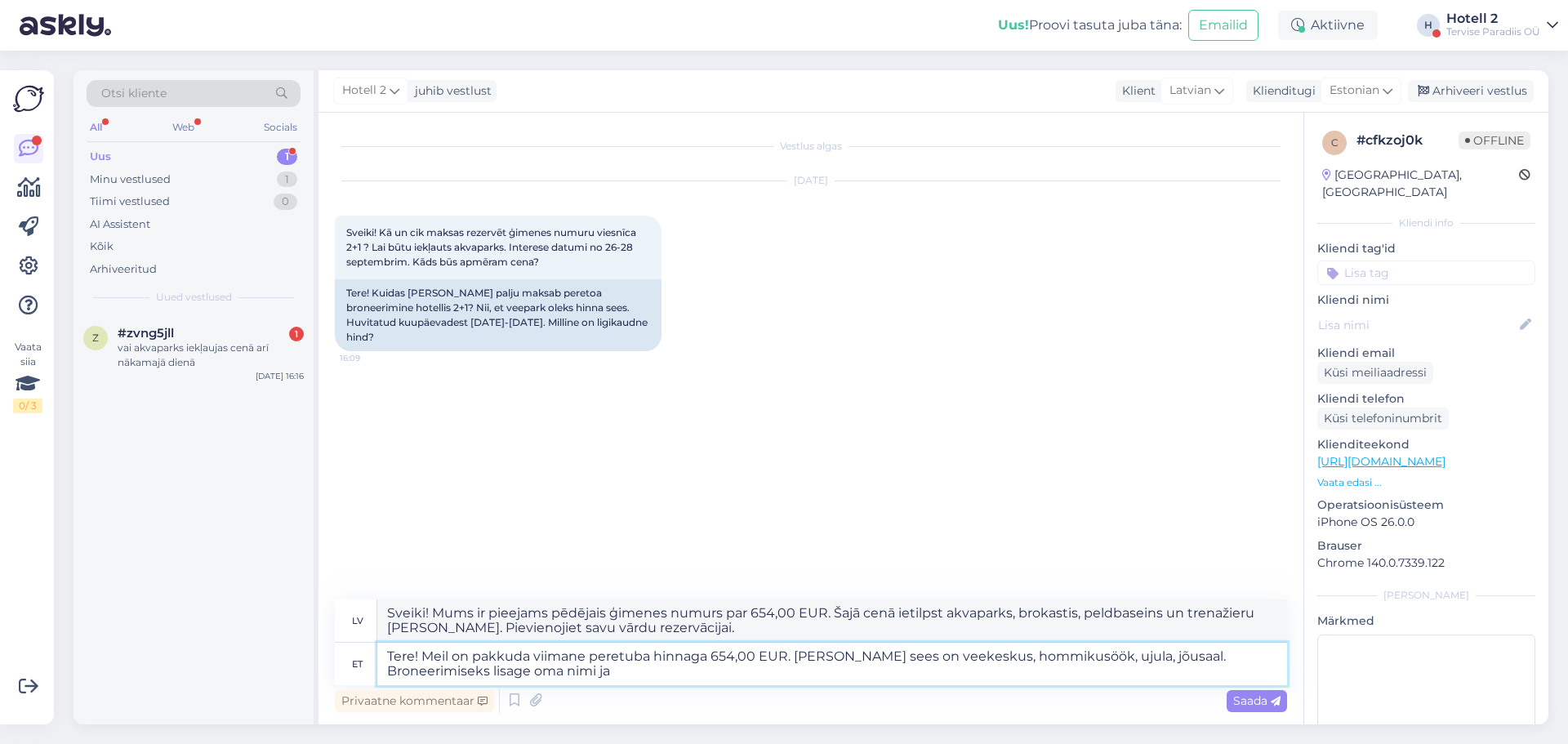
type textarea "Tere! Meil on pakkuda viimane peretuba hinnaga 654,00 EUR. [PERSON_NAME] sees o…"
type textarea "Sveiki! Mums ir pieejams pēdējais ģimenes numurs par 654,00 EUR. Šajā cenā ieti…"
type textarea "Tere! Meil on pakkuda viimane peretuba hinnaga 654,00 EUR. [PERSON_NAME] sees o…"
type textarea "Sveiki! Mums ir pieejams pēdējais ģimenes numurs par 654,00 EUR. Šajā cenā ieti…"
type textarea "Tere! Meil on pakkuda viimane peretuba hinnaga 654,00 EUR. [PERSON_NAME] sees o…"
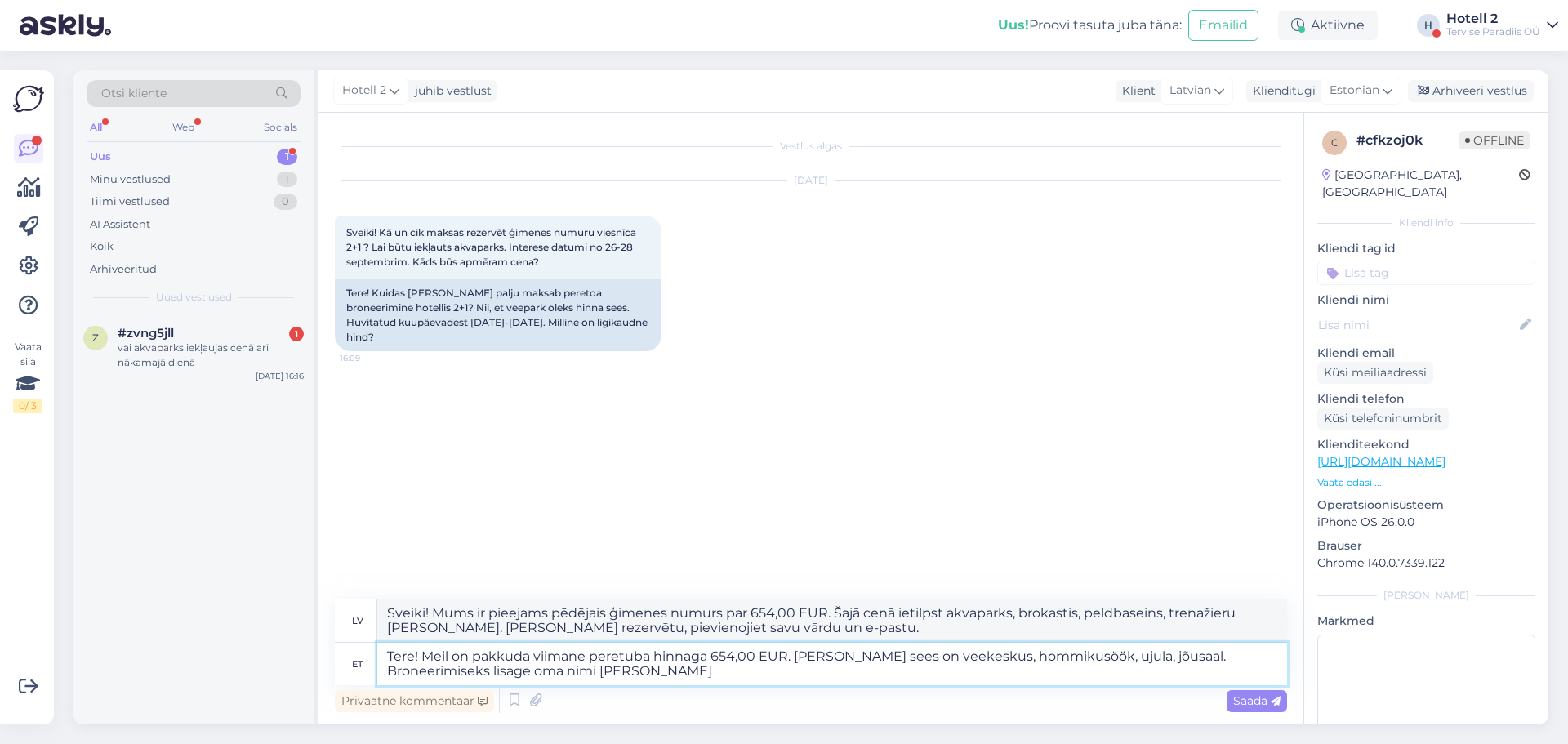
type textarea "Sveiki! Mums ir pieejams pēdējais ģimenes numurs par 654,00 EUR. Šajā cenā ieti…"
type textarea "Tere! Meil on pakkuda viimane peretuba hinnaga 654,00 EUR. [PERSON_NAME] sees o…"
type textarea "Sveiki! Mums ir pieejams pēdējais ģimenes numurs par 654,00 EUR. Šajā cenā ieti…"
type textarea "Tere! Meil on pakkuda viimane peretuba hinnaga 654,00 EUR. [PERSON_NAME] sees o…"
type textarea "Sveiki! Mums ir pieejams pēdējais ģimenes numurs par 654,00 EUR. Šajā cenā ieti…"
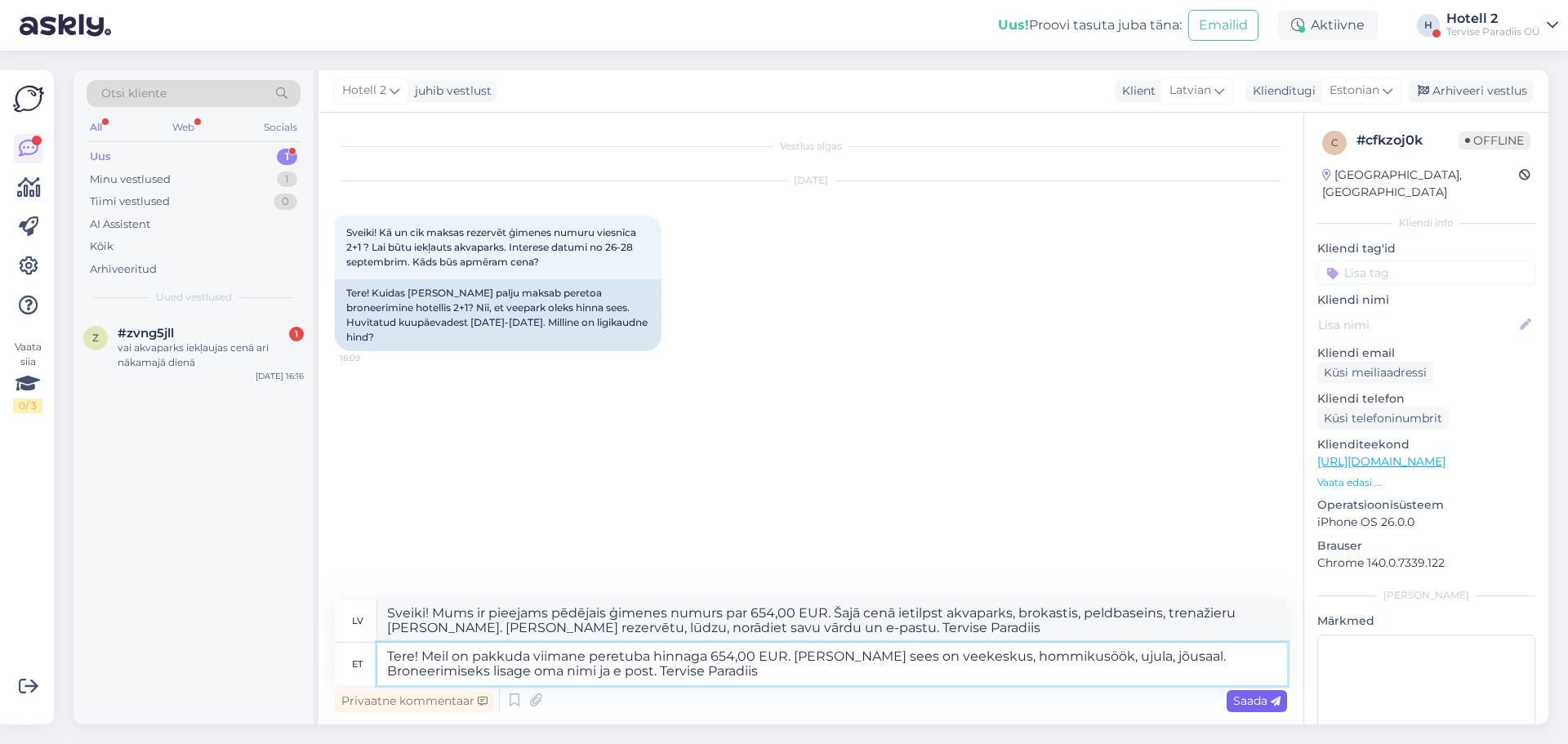
type textarea "Tere! Meil on pakkuda viimane peretuba hinnaga 654,00 EUR. [PERSON_NAME] sees o…"
click at [1250, 698] on span "Saada" at bounding box center [1256, 700] width 47 height 15
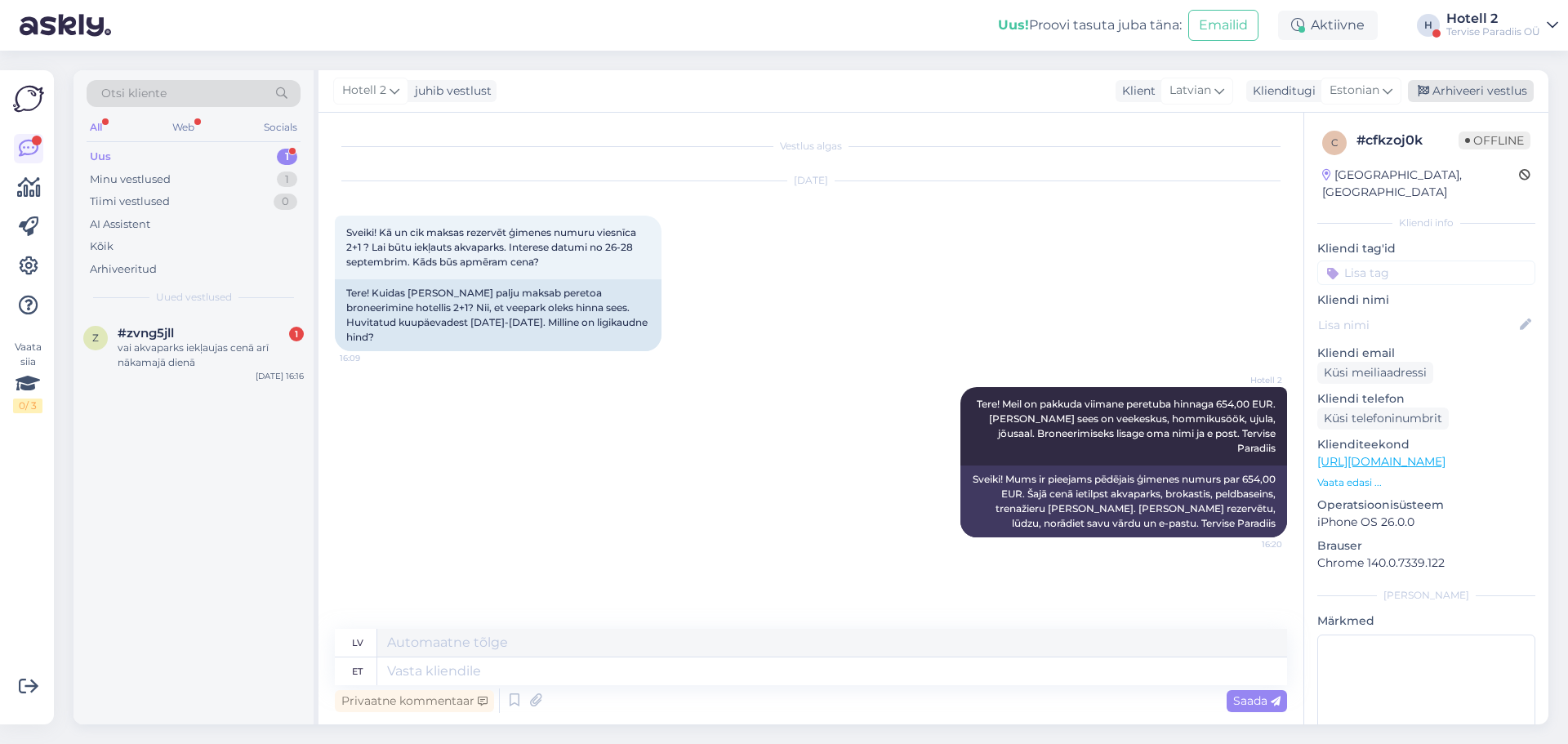
click at [1479, 95] on div "Arhiveeri vestlus" at bounding box center [1471, 90] width 126 height 22
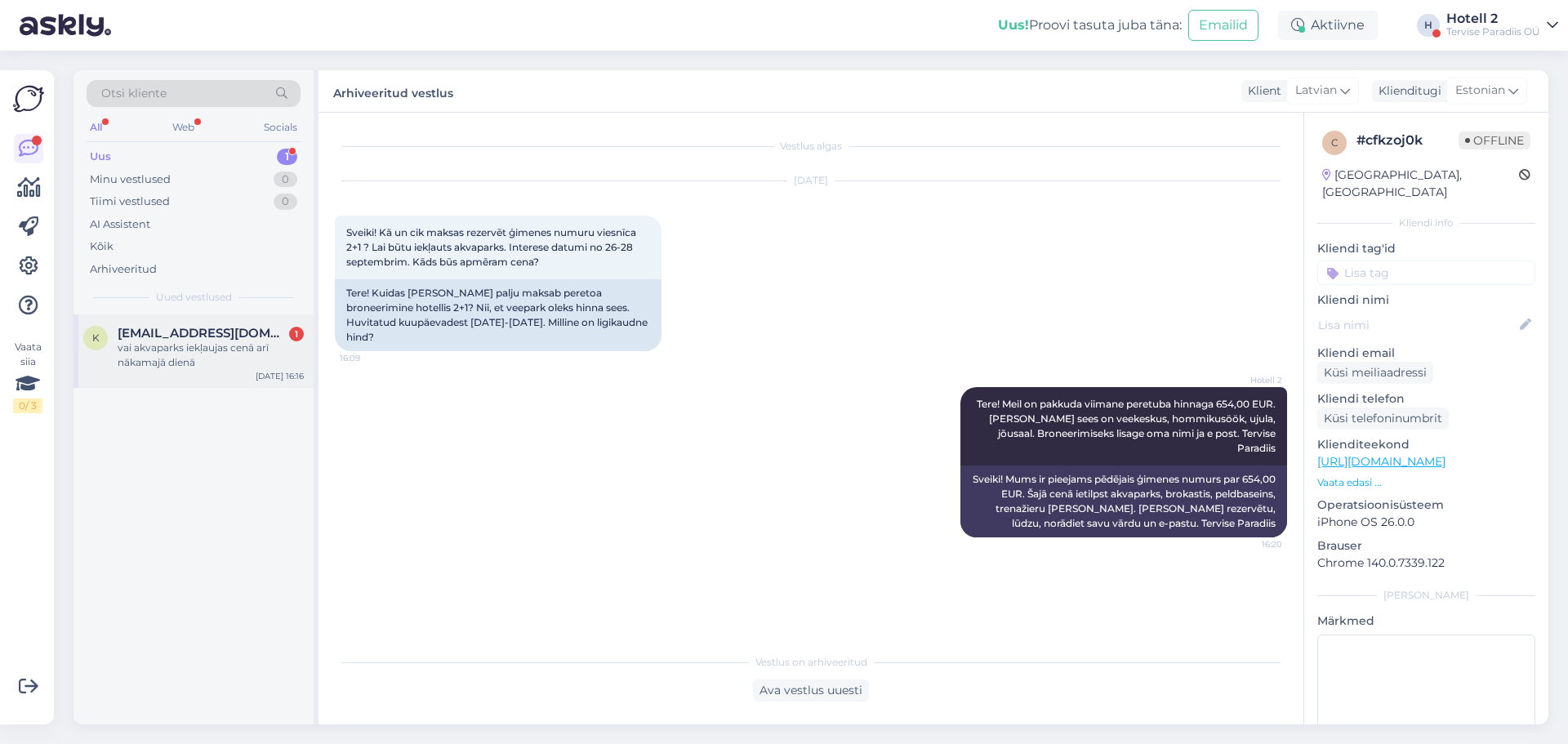
click at [206, 351] on div "vai akvaparks iekļaujas cenā arī nākamajā dienā" at bounding box center [210, 355] width 186 height 30
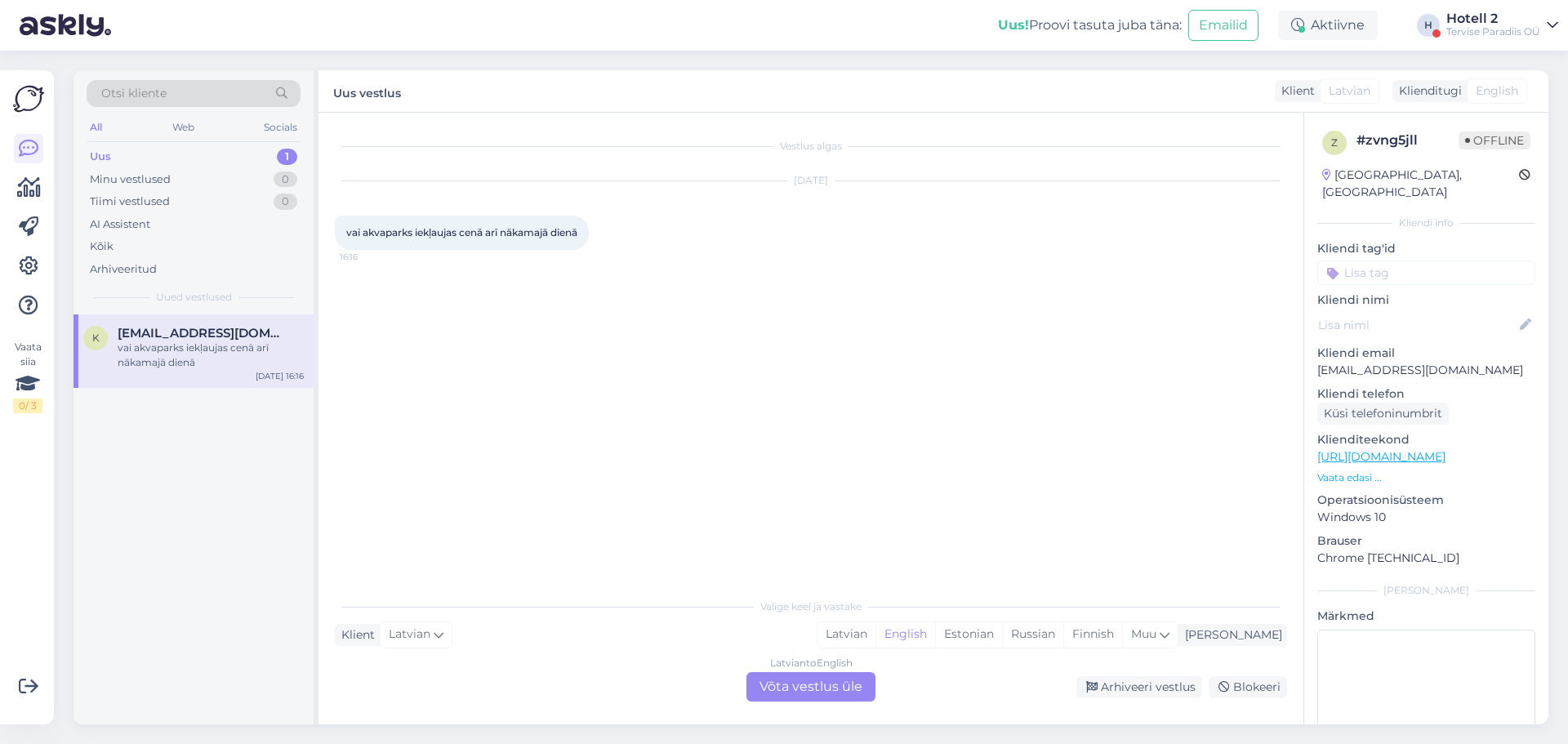
click at [794, 694] on div "Latvian to English Võta vestlus üle" at bounding box center [810, 687] width 129 height 30
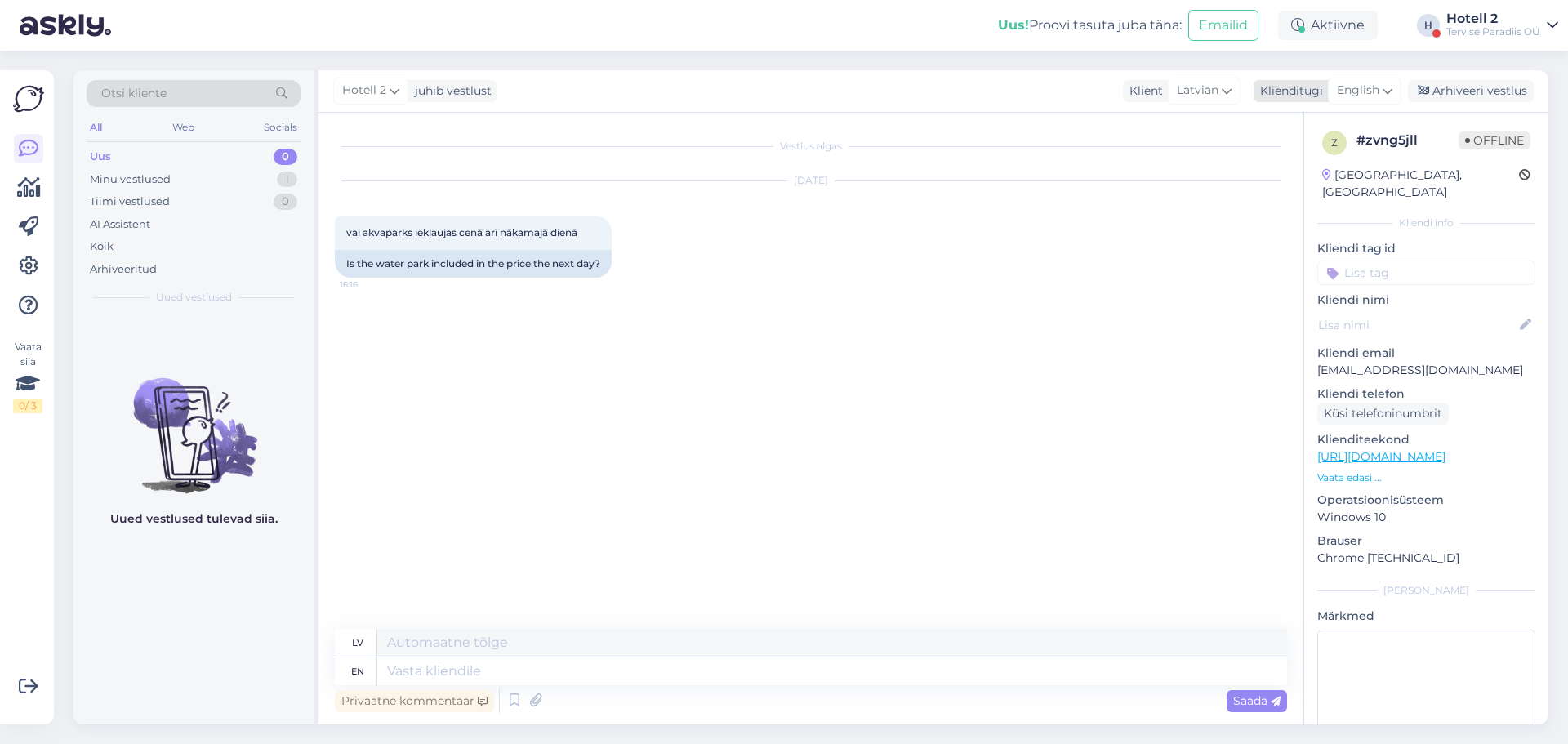
click at [1367, 93] on span "English" at bounding box center [1358, 90] width 43 height 18
click at [1302, 165] on link "Estonian" at bounding box center [1327, 164] width 179 height 26
click at [404, 681] on textarea at bounding box center [832, 671] width 910 height 28
type textarea "Tere!"
type textarea "Sveiki!"
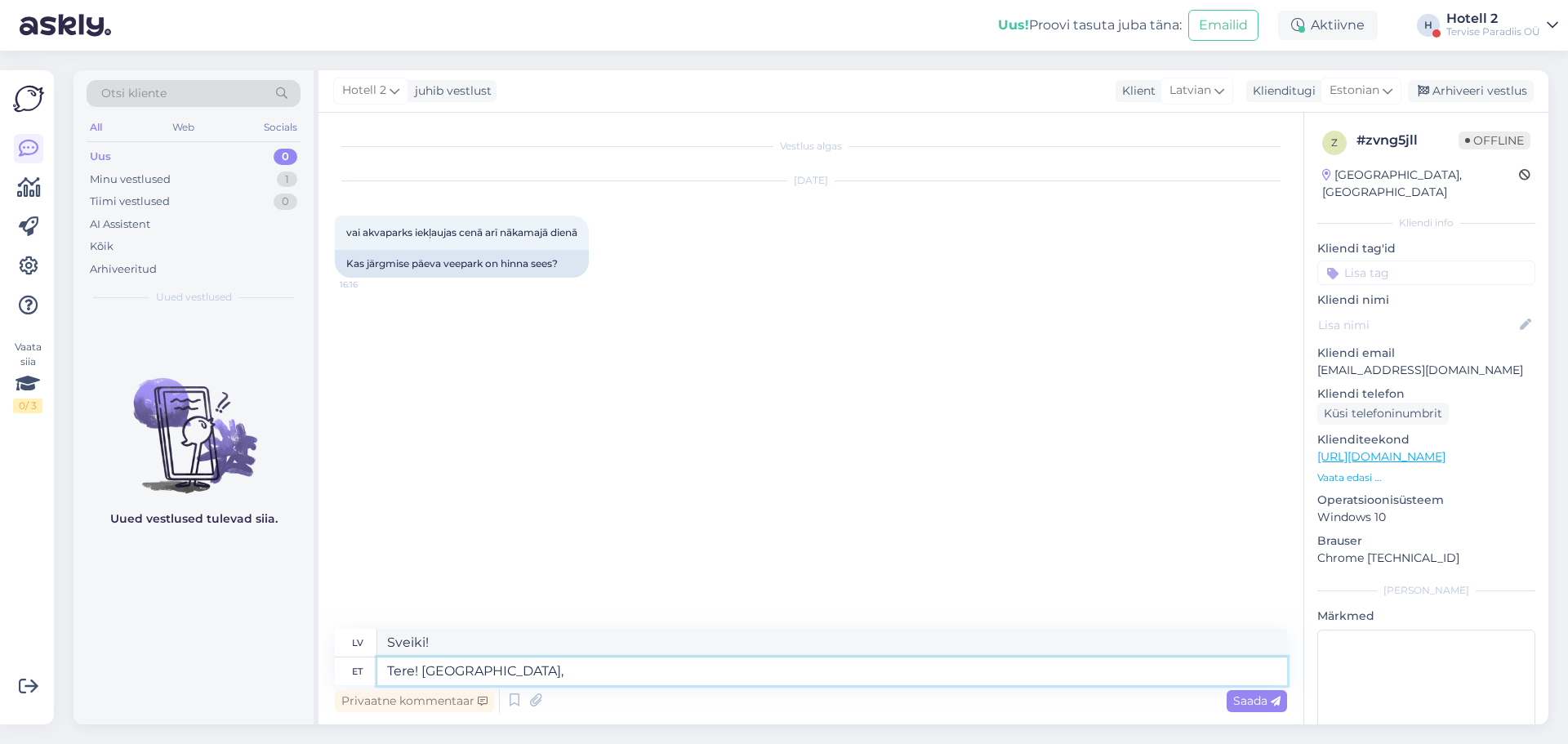
type textarea "Tere! [GEOGRAPHIC_DATA],"
type textarea "Sveiki! Jā,"
type textarea "Tere! Jah, see"
type textarea "Sveiki! [PERSON_NAME], tas [PERSON_NAME]."
type textarea "Tere! Jah, see pakkumine"
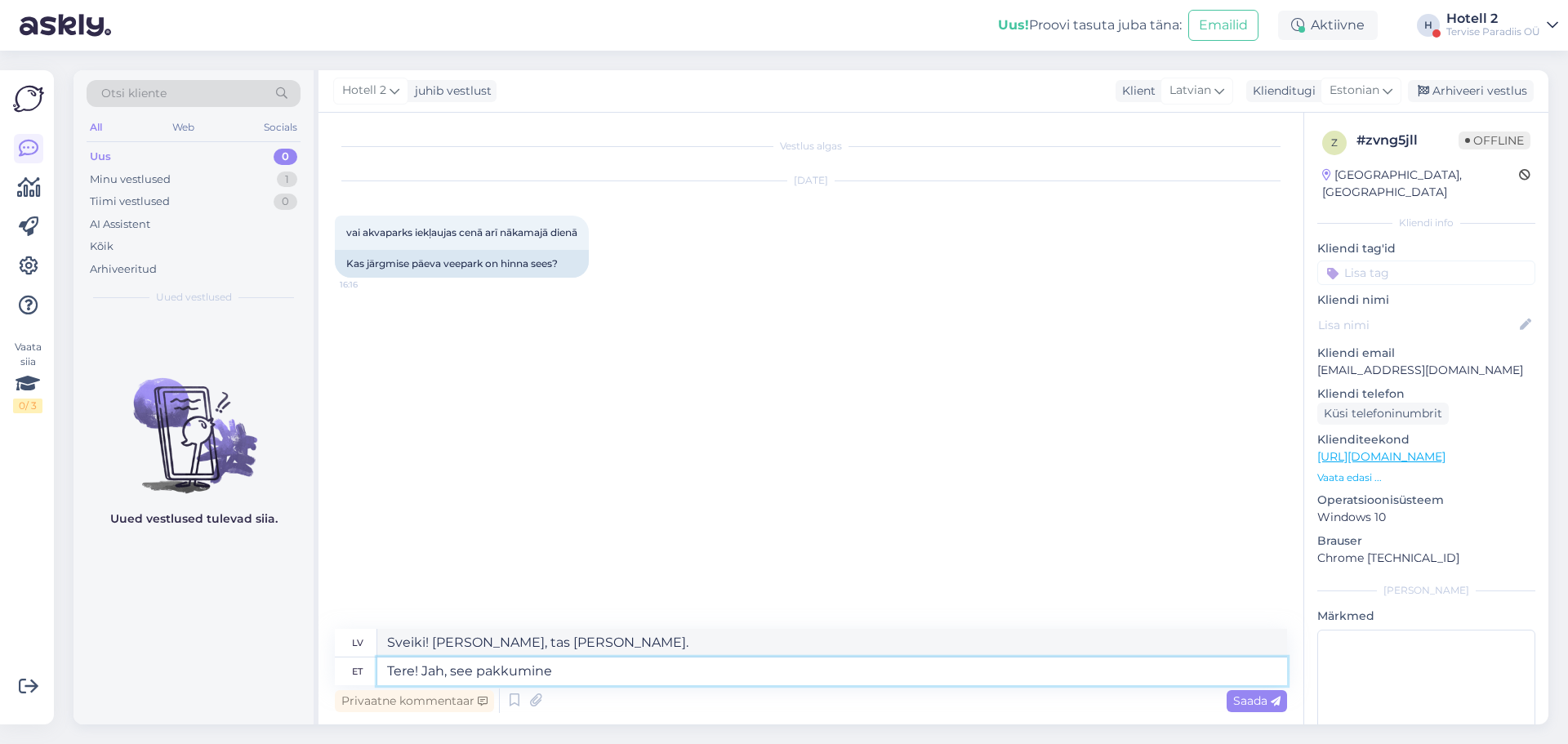
type textarea "Sveiki! [PERSON_NAME], šis piedāvājums"
type textarea "Tere! Jah, see pakkumine veel"
type textarea "Sveiki! [PERSON_NAME], šis piedāvājums joprojām ir spēkā."
type textarea "Tere! Jah, see p"
type textarea "Sveiki! [PERSON_NAME], šis piedāvājums"
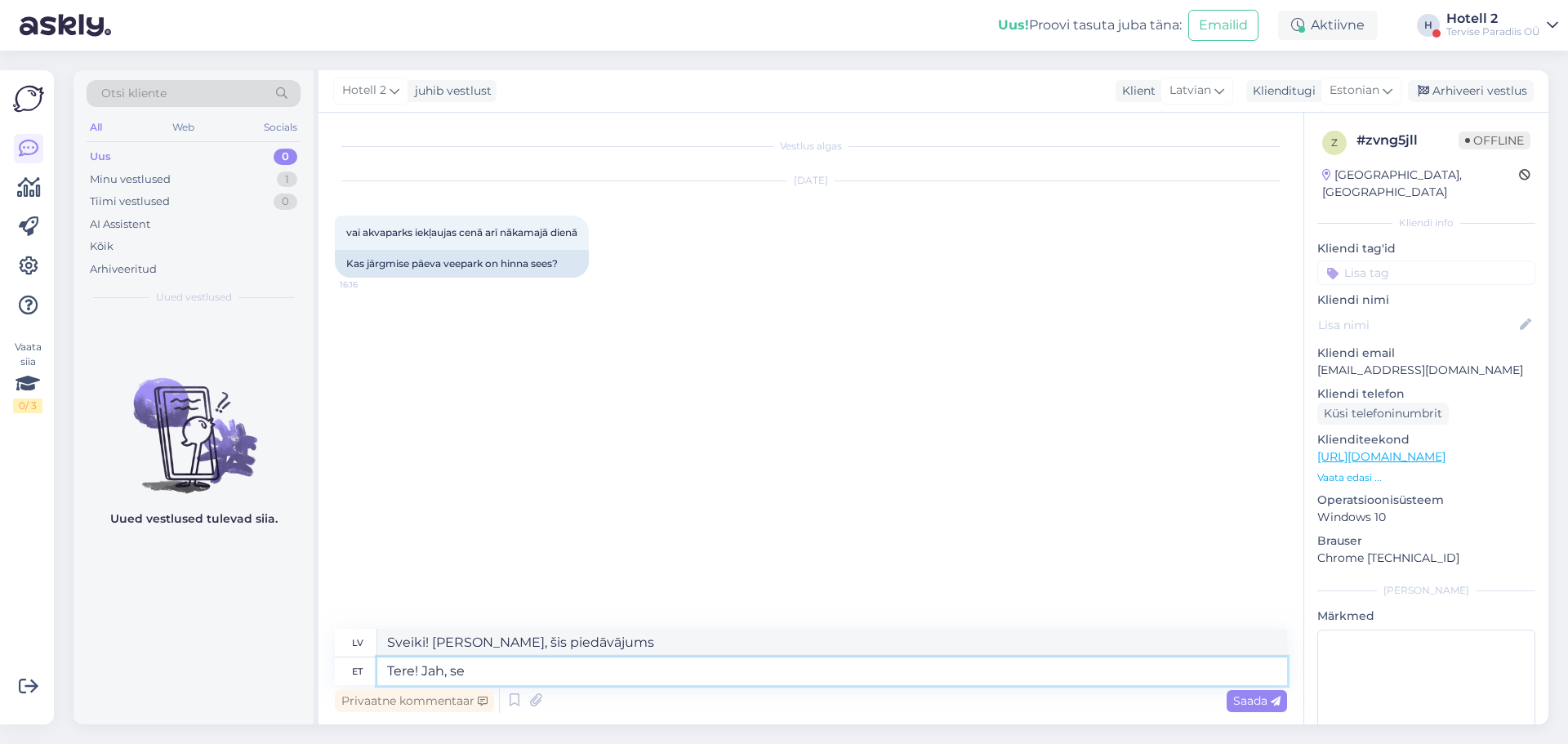
type textarea "Tere! Jah, s"
type textarea "Sveiki! [PERSON_NAME], tas [PERSON_NAME]."
type textarea "Tere! [GEOGRAPHIC_DATA],"
type textarea "Sveiki! Jā,"
type textarea "Tere!"
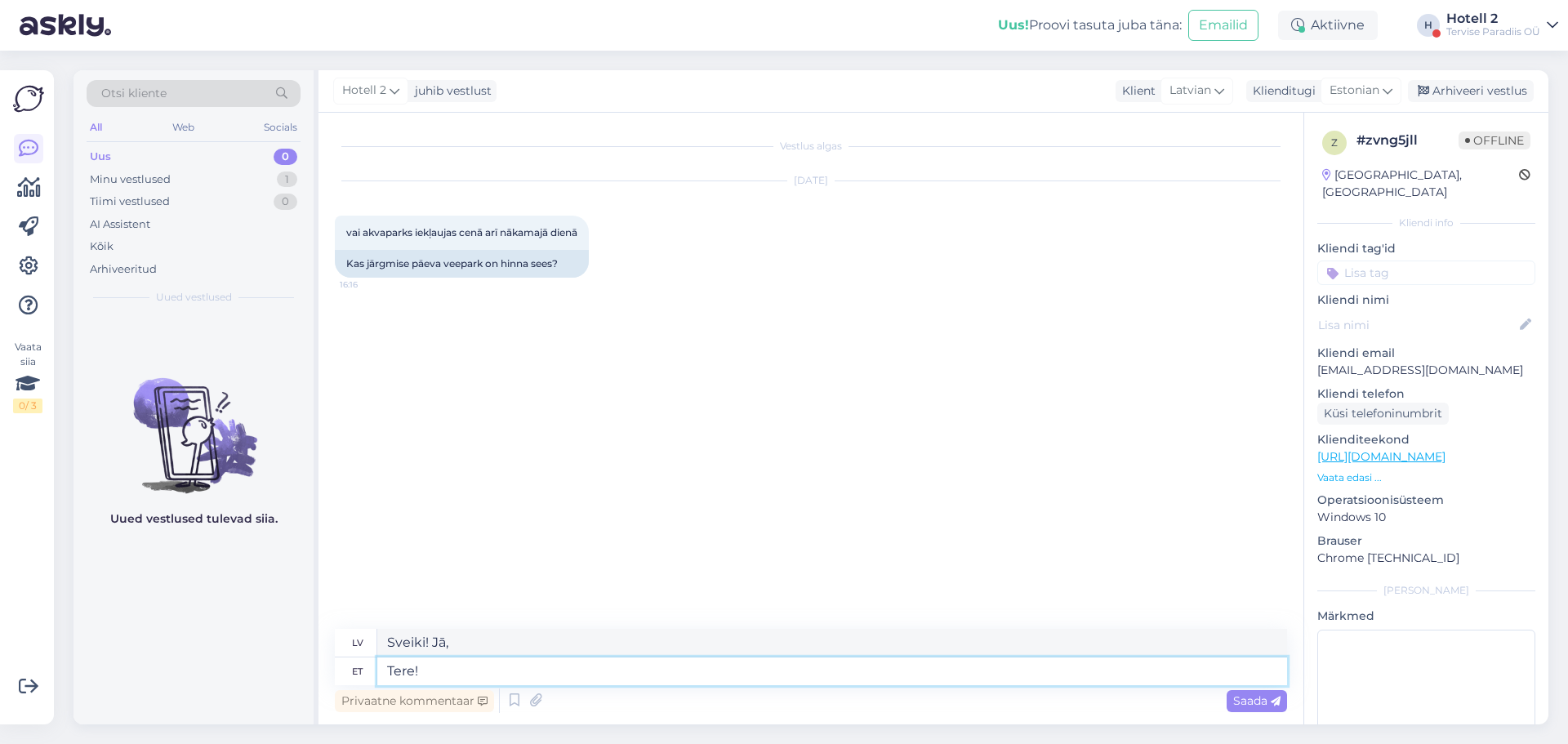
type textarea "Sveiki!"
type textarea "Tere! [GEOGRAPHIC_DATA]"
type textarea "Sveiki! Pēc"
type textarea "Tere! [PERSON_NAME] väljaref"
type textarea "Sveiki! Pēc lauka"
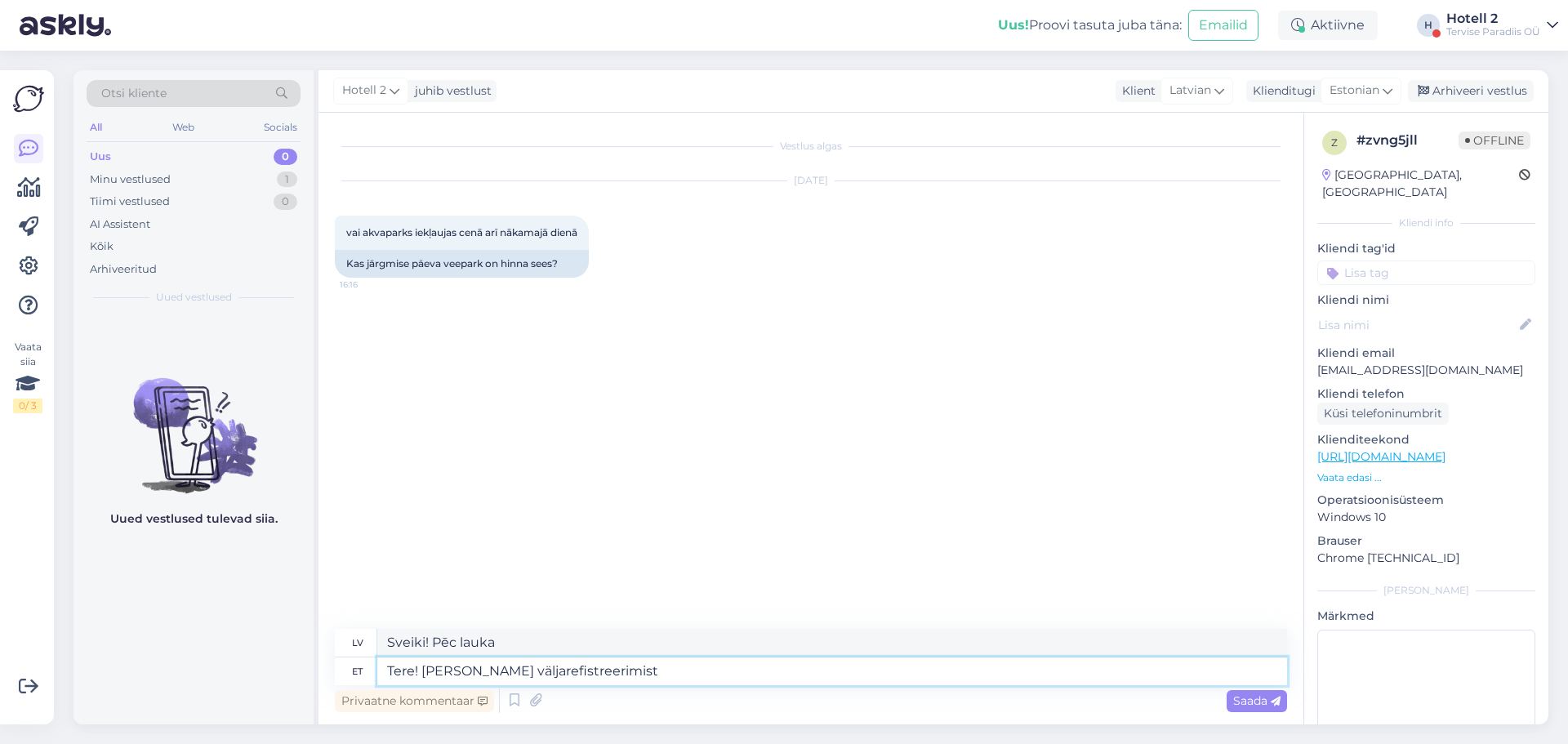
type textarea "Tere! [PERSON_NAME] väljarefistreerimist"
type textarea "Sveiki! Pēc reģistrācijas anulēšanas"
type textarea "Tere! [PERSON_NAME] väljarefistreerimist kliendil o"
type textarea "Sveiki! Pēc reģistrācijas anulēšanas klients"
type textarea "Tere! [PERSON_NAME] väljarefistreerimist kliendil on v"
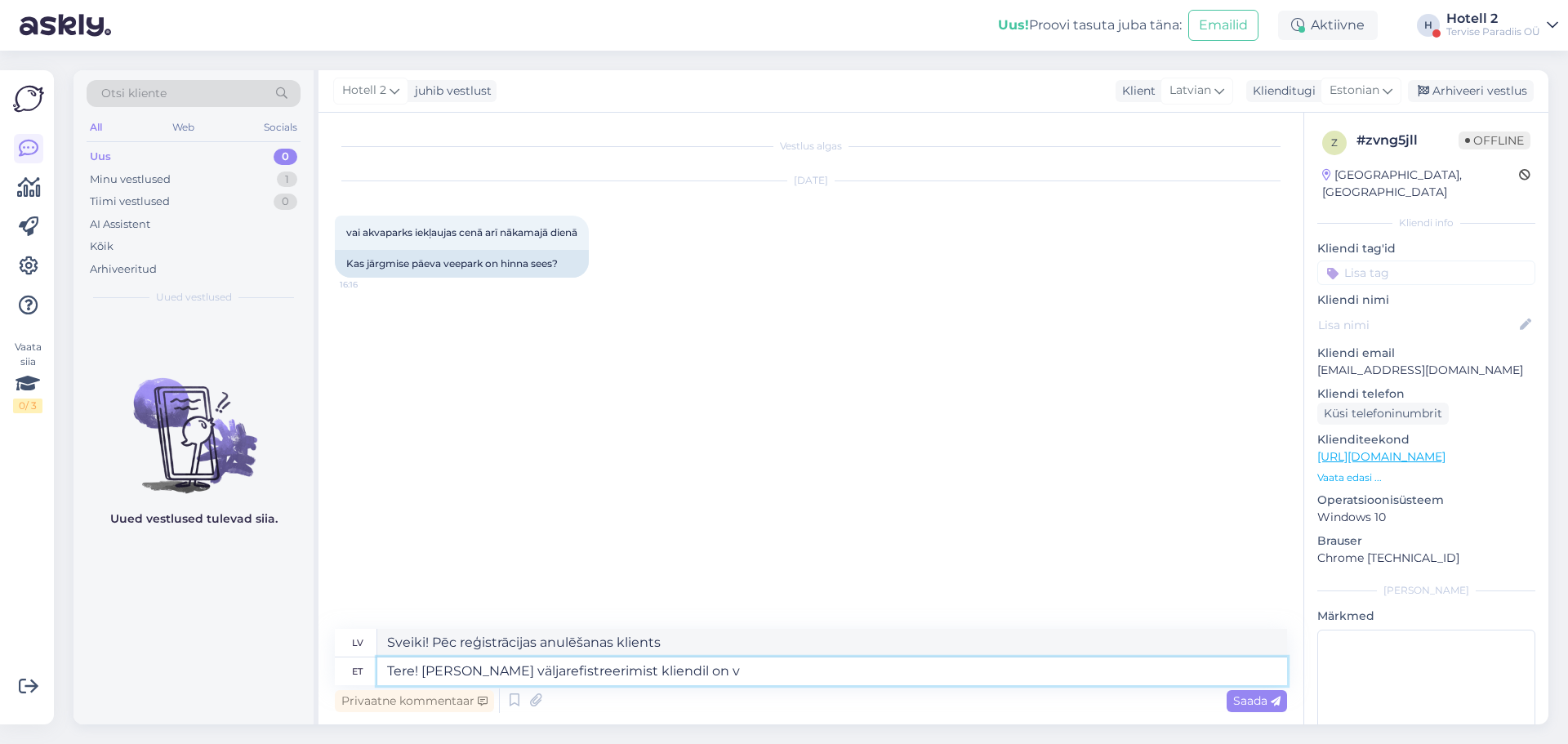
type textarea "Sveiki! Pēc reģistrācijas anulēšanas klientam ir"
type textarea "Tere! [PERSON_NAME] väljarefistreerimist kliendil on võimalik"
type textarea "Sveiki! Pēc reģistrācijas anulēšanas klients var"
type textarea "Tere! [PERSON_NAME] väljarefistreerimist kliendil on võimalik külastada v"
type textarea "Sveiki! Pēc reģistrācijas anulēšanas klients var apmeklēt"
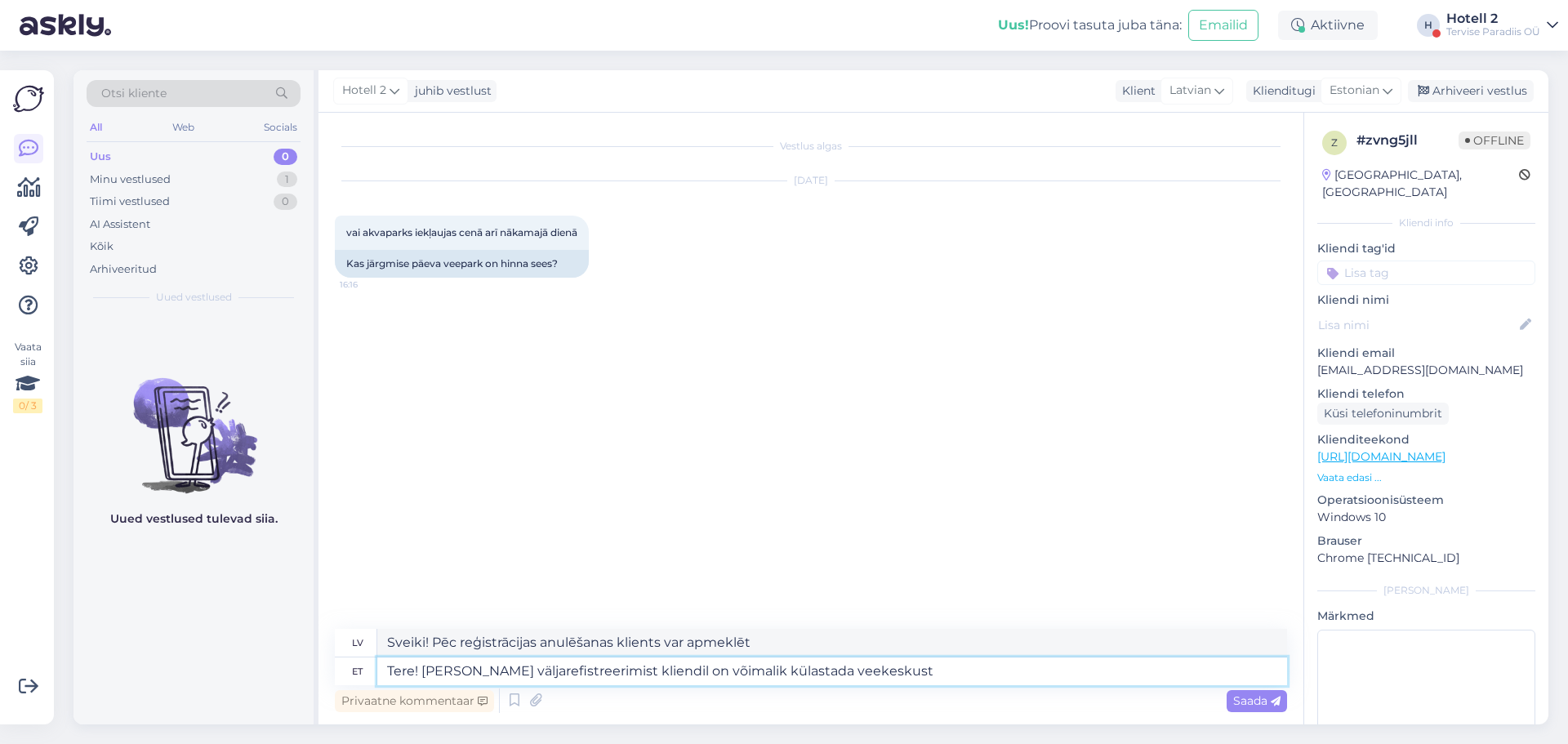
type textarea "Tere! [PERSON_NAME] väljarefistreerimist kliendil on võimalik külastada veekesk…"
type textarea "Sveiki! Pēc reģistrācijas anulēšanas klients var apmeklēt akvaparku."
type textarea "Tere! [PERSON_NAME] väljarefistreerimist kliendil on võimalik külastada veekesk…"
type textarea "Sveiki! Pēc reģistrācijas anulēšanas klients joprojām var apmeklēt akvaparku."
type textarea "Tere! [PERSON_NAME] väljarefistreerimist kliendil on võimalik külastada veekesk…"
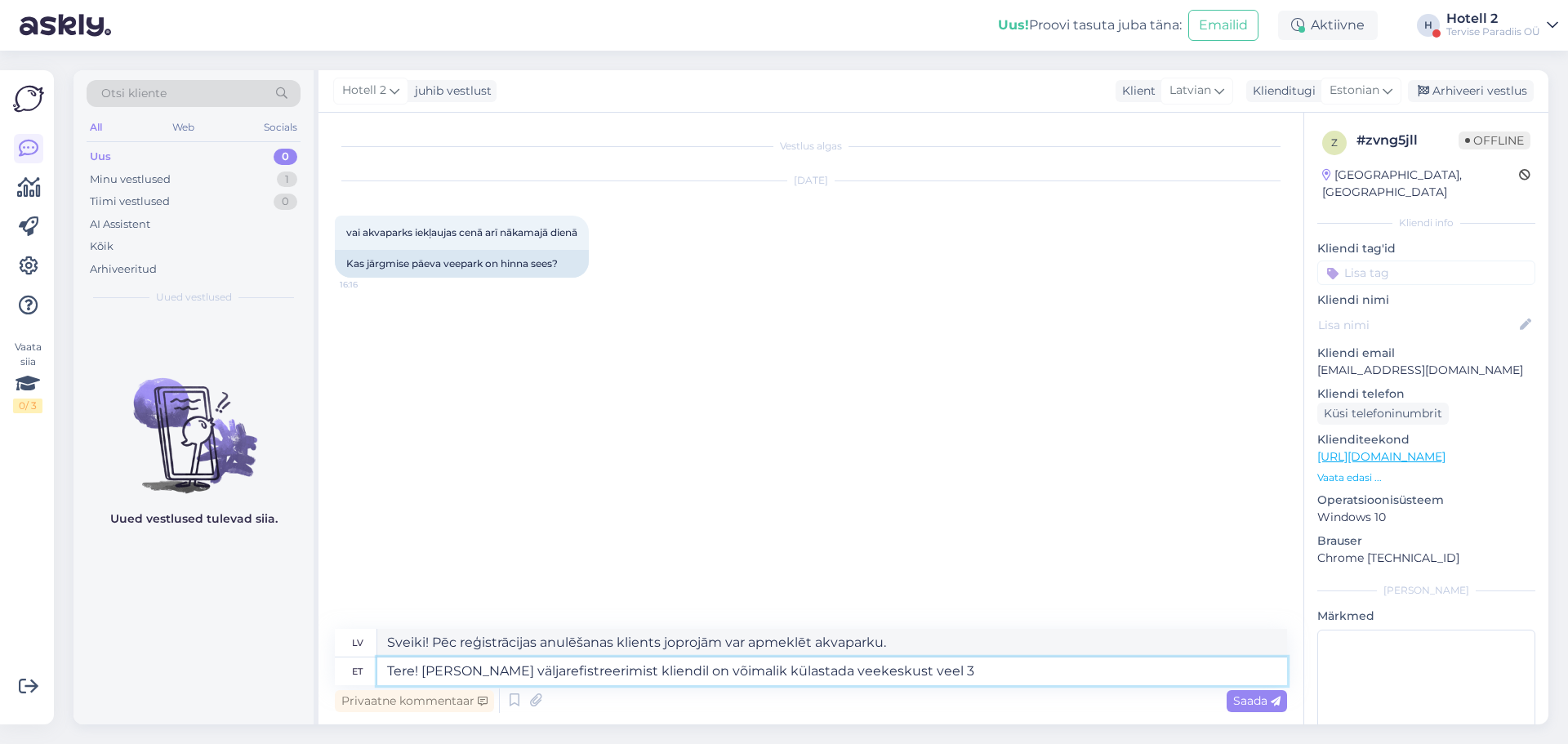
type textarea "Sveiki! Pēc reģistrācijas anulēšanas klients var apmeklēt akvaparku vēl 3 diena…"
type textarea "Tere! [PERSON_NAME] väljarefistreerimist kliendil on võimalik külastada veekesk…"
type textarea "Sveiki! Pēc izrakstīšanās klients var apmeklēt akvaparku vēl 3 stundas."
type textarea "Tere! [PERSON_NAME] väljarefistreerimist kliendil on võimalik külastada veekesk…"
type textarea "Sveiki! Pēc izrakstīšanās klients var apmeklēt akvaparku vēl 3 stundas. [PERSON…"
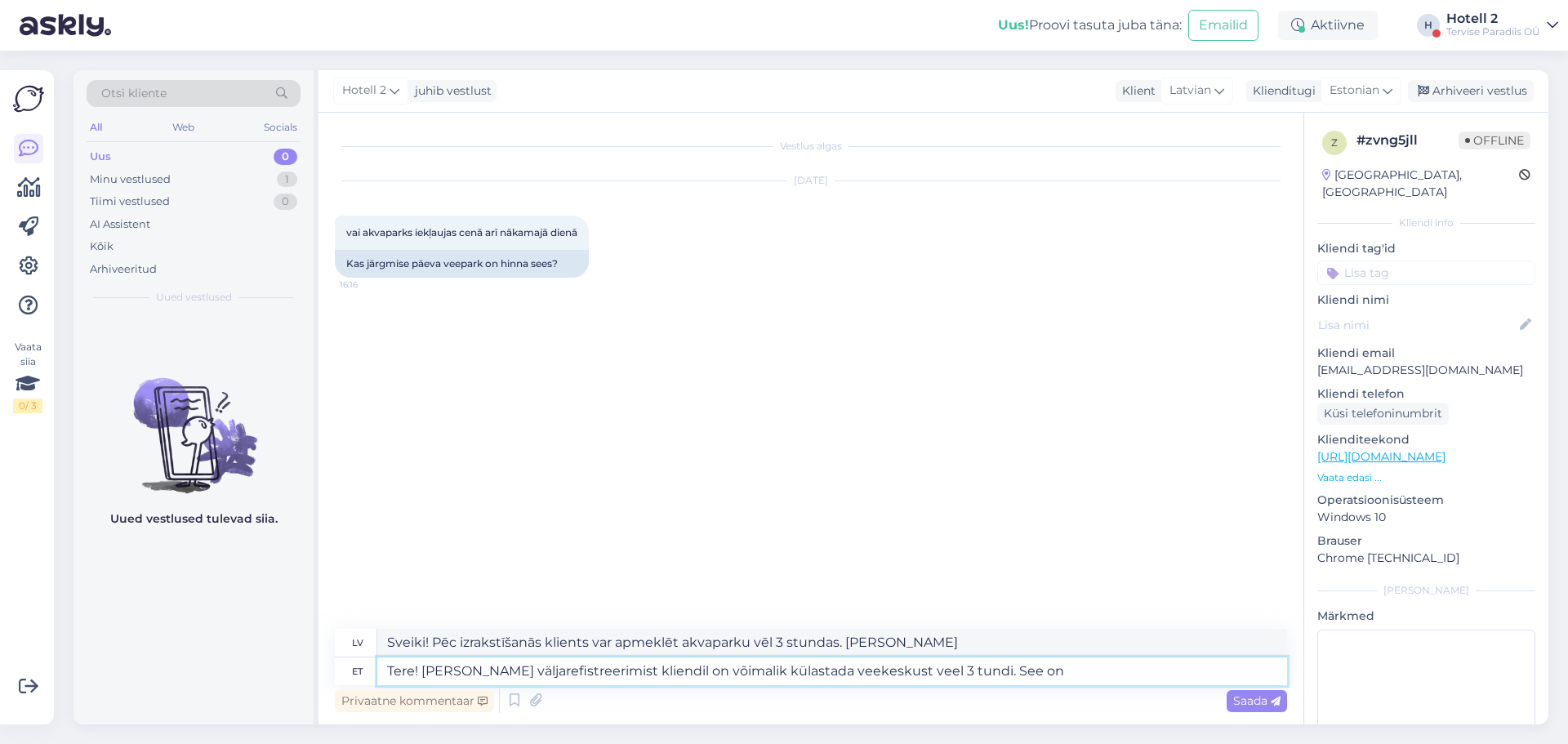
type textarea "Tere! [PERSON_NAME] väljarefistreerimist kliendil on võimalik külastada veekesk…"
type textarea "Sveiki! Pēc izrakstīšanās klients var apmeklēt akvaparku vēl 3 stundas. Tas ir"
type textarea "Tere! [PERSON_NAME] väljarefistreerimist kliendil on võimalik külastada veekesk…"
type textarea "Sveiki! Pēc izrakstīšanās klients var apmeklēt akvaparku vēl 3 stundas. Šī ir c…"
type textarea "Tere! [PERSON_NAME] väljarefistreerimist kliendil on võimalik külastada veekesk…"
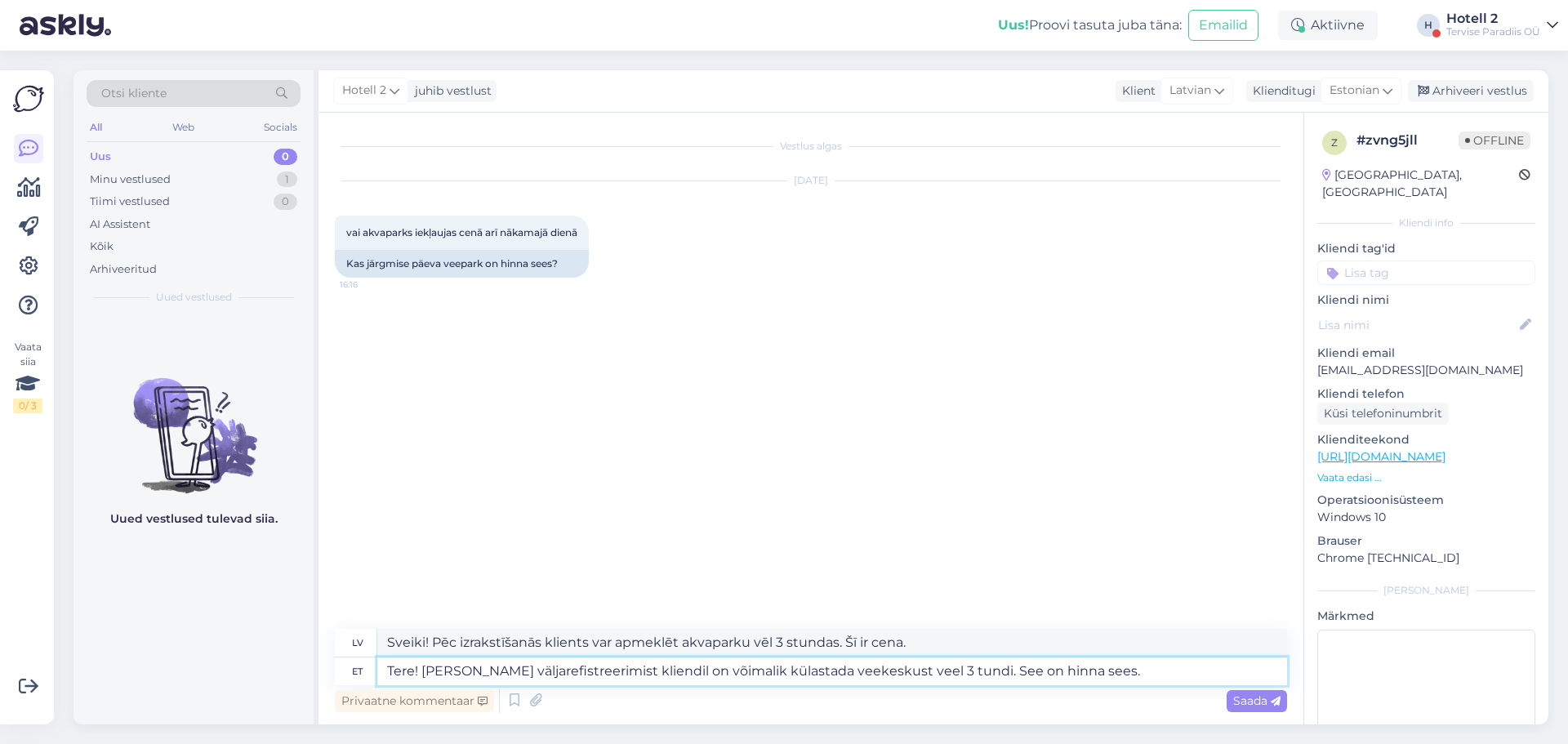
type textarea "Sveiki! Pēc izrakstīšanās klients var apmeklēt akvaparku vēl 3 stundas. Tas ir …"
type textarea "Tere! [PERSON_NAME] väljarefistreerimist kliendil on võimalik külastada veekesk…"
type textarea "Sveiki! Pēc izrakstīšanās klients var apmeklēt akvaparku vēl 3 stundas. Tas ir …"
type textarea "Tere! [PERSON_NAME] väljarefistreerimist kliendil on võimalik külastada veekesk…"
type textarea "Sveiki! Pēc izrakstīšanās klients var apmeklēt akvaparku vēl 3 stundas. Tas ir …"
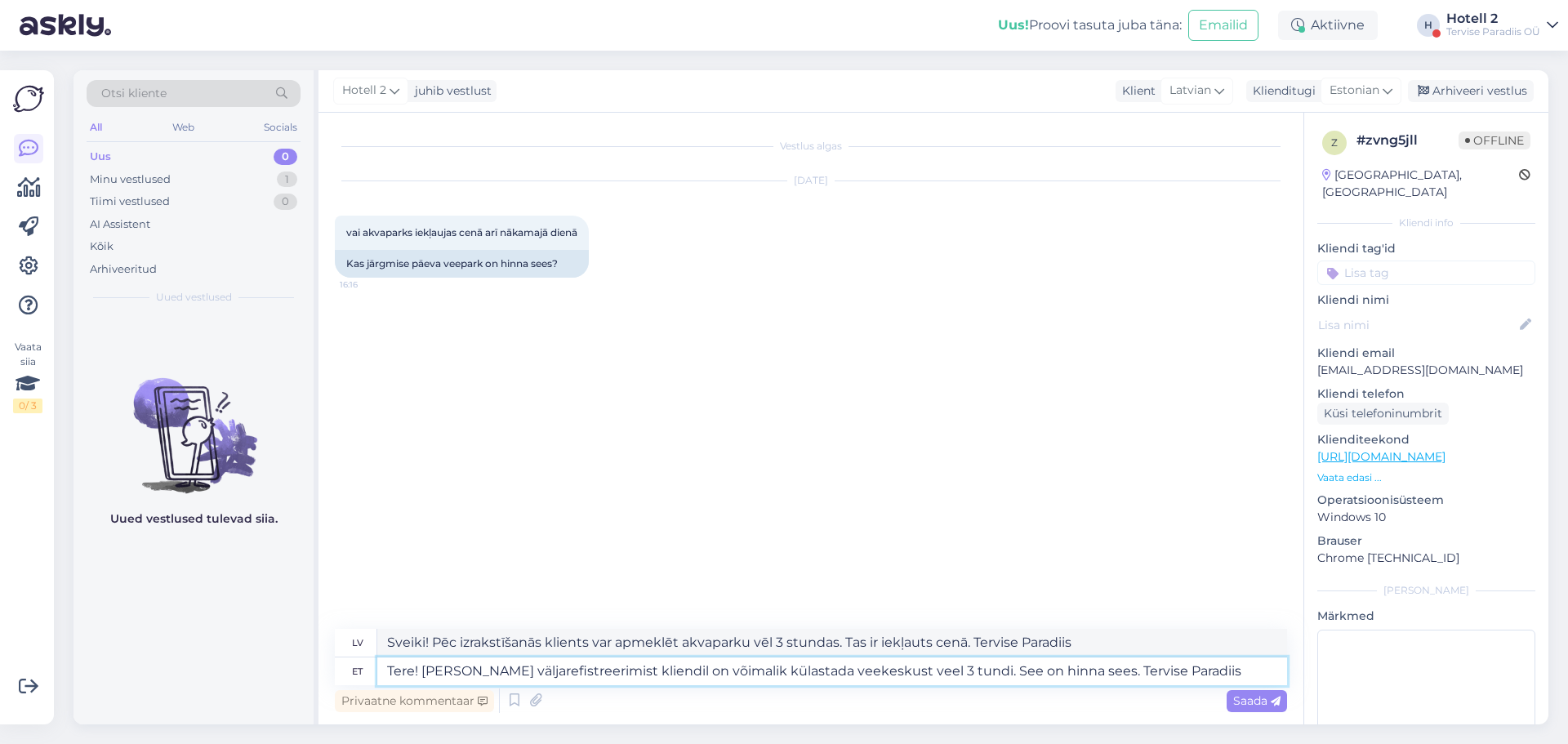
click at [507, 670] on textarea "Tere! [PERSON_NAME] väljarefistreerimist kliendil on võimalik külastada veekesk…" at bounding box center [832, 671] width 910 height 28
type textarea "Tere! [PERSON_NAME] väljaregistreerimist kliendil on võimalik külastada veekesk…"
click at [1250, 697] on span "Saada" at bounding box center [1256, 700] width 47 height 15
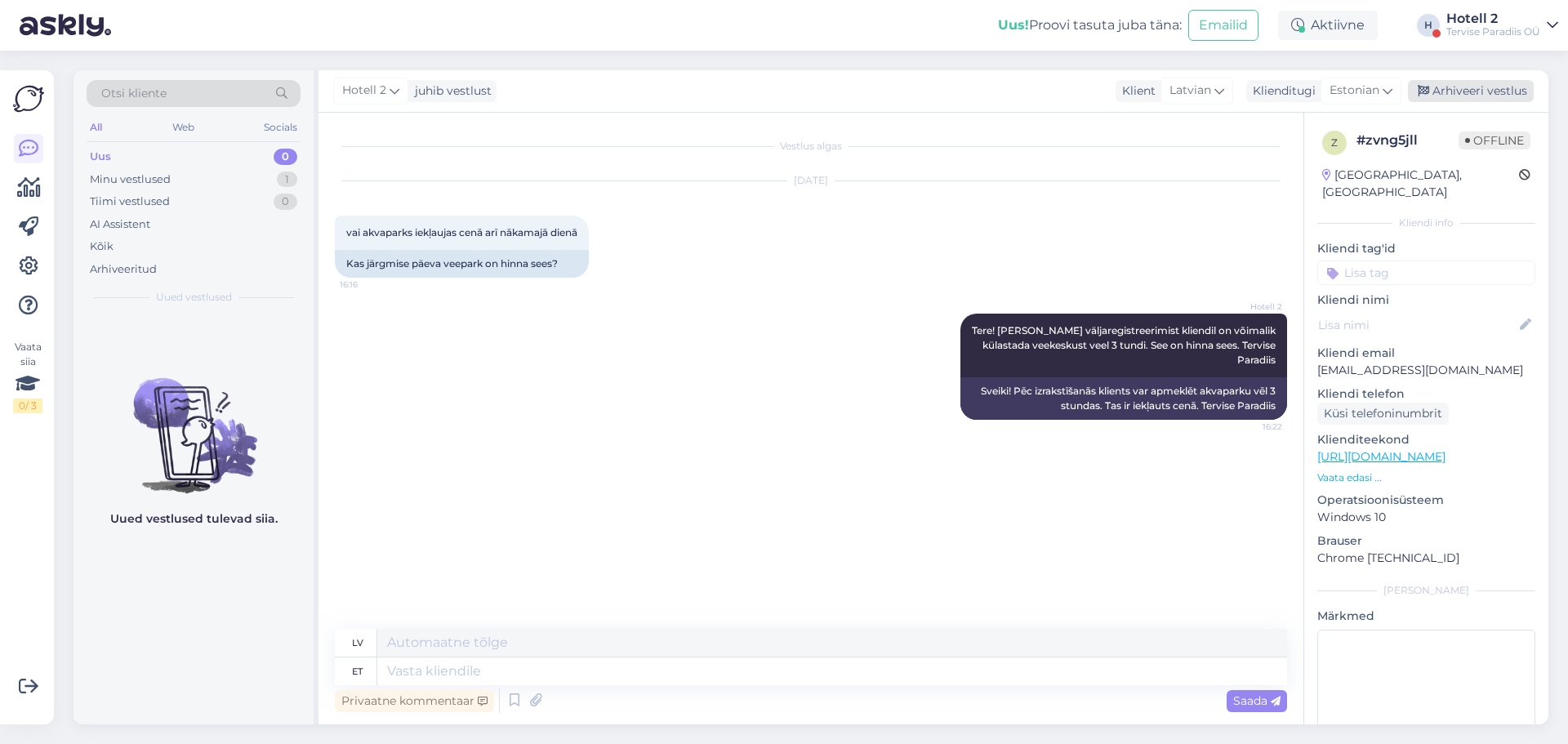
click at [1457, 91] on div "Arhiveeri vestlus" at bounding box center [1471, 90] width 126 height 22
